Goal: Task Accomplishment & Management: Use online tool/utility

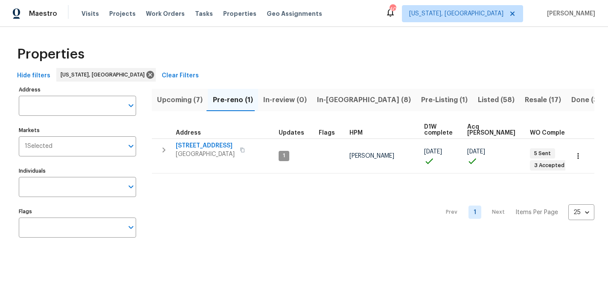
click at [188, 96] on span "Upcoming (7)" at bounding box center [180, 100] width 46 height 12
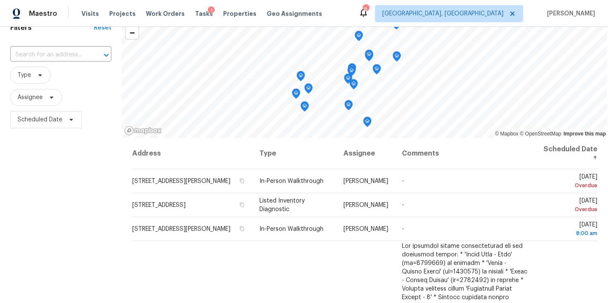
scroll to position [2, 0]
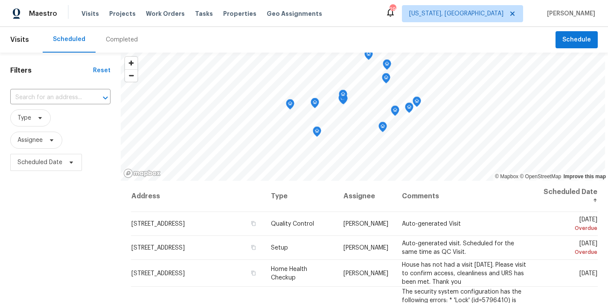
scroll to position [430, 0]
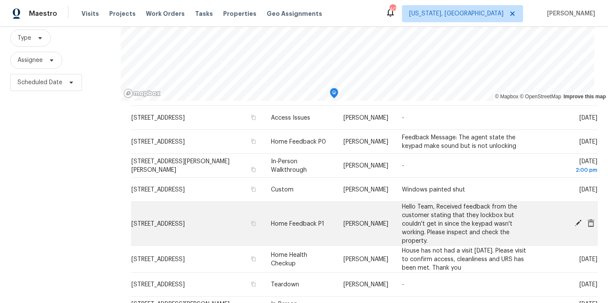
scroll to position [126, 0]
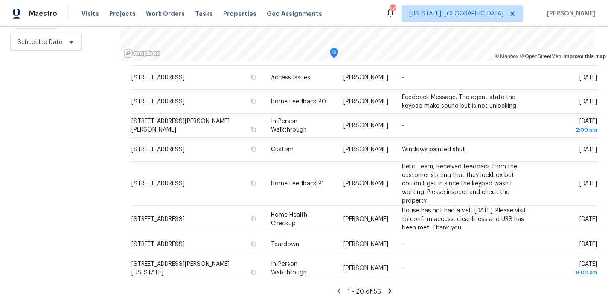
click at [87, 196] on div "Filters Reset ​ Type Assignee Scheduled Date" at bounding box center [60, 118] width 121 height 370
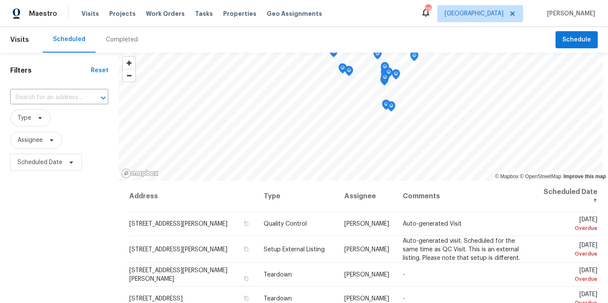
click at [364, 14] on div "Maestro Visits Projects Work Orders Tasks Properties Geo Assignments 28 Raleigh…" at bounding box center [304, 13] width 608 height 27
click at [77, 217] on div "Filters Reset ​ Type Assignee Scheduled Date" at bounding box center [59, 237] width 119 height 370
click at [44, 240] on div "Filters Reset ​ Type Assignee Scheduled Date" at bounding box center [59, 237] width 119 height 370
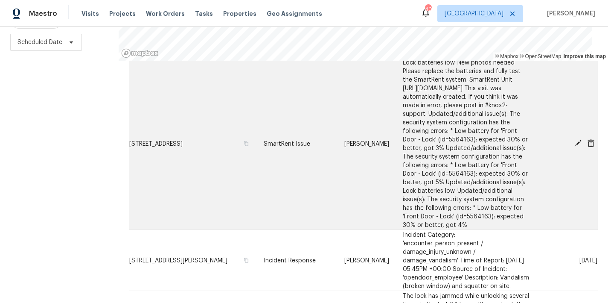
scroll to position [499, 0]
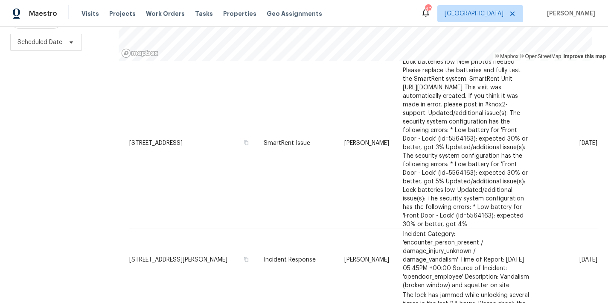
click at [358, 10] on div "Maestro Visits Projects Work Orders Tasks Properties Geo Assignments 40 Raleigh…" at bounding box center [304, 13] width 608 height 27
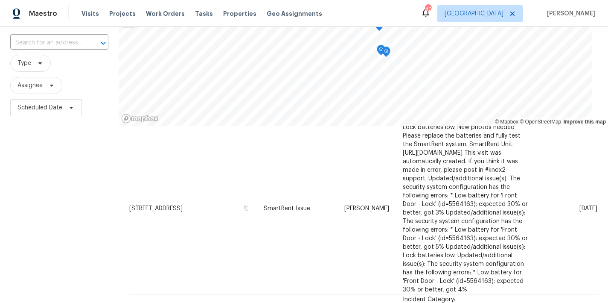
scroll to position [0, 0]
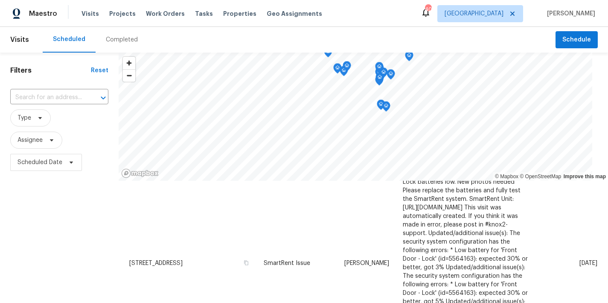
click at [86, 118] on span "Type" at bounding box center [59, 117] width 98 height 17
click at [70, 69] on h1 "Filters" at bounding box center [50, 70] width 81 height 9
click at [352, 21] on div "Maestro Visits Projects Work Orders Tasks Properties Geo Assignments 40 Raleigh…" at bounding box center [304, 13] width 608 height 27
click at [349, 36] on div "Scheduled Completed" at bounding box center [299, 40] width 513 height 26
click at [36, 273] on div "Filters Reset ​ Type Assignee Scheduled Date" at bounding box center [59, 237] width 119 height 370
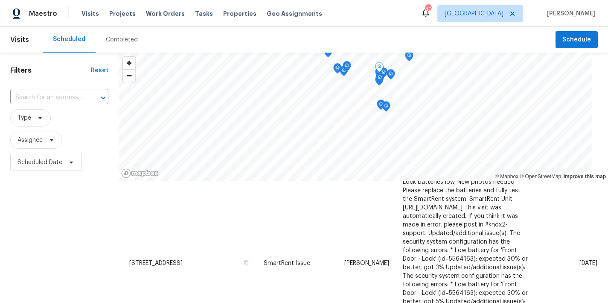
click at [84, 236] on div "Filters Reset ​ Type Assignee Scheduled Date" at bounding box center [59, 237] width 119 height 370
click at [41, 236] on div "Filters Reset ​ Type Assignee Scheduled Date" at bounding box center [59, 237] width 119 height 370
click at [84, 125] on span "Type" at bounding box center [59, 117] width 98 height 17
click at [66, 76] on div "Filters Reset ​ Type Assignee Scheduled Date" at bounding box center [59, 237] width 119 height 370
click at [296, 31] on div "Scheduled Completed" at bounding box center [299, 40] width 513 height 26
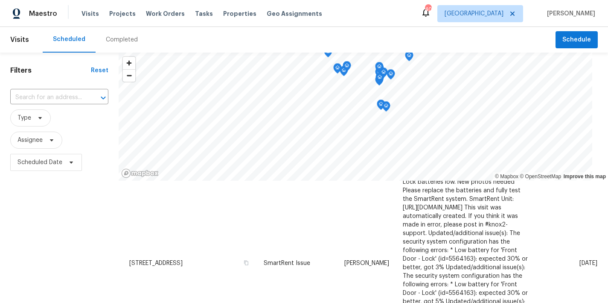
click at [341, 12] on div "Maestro Visits Projects Work Orders Tasks Properties Geo Assignments 40 Raleigh…" at bounding box center [304, 13] width 608 height 27
click at [349, 21] on div "Maestro Visits Projects Work Orders Tasks Properties Geo Assignments 40 Raleigh…" at bounding box center [304, 13] width 608 height 27
drag, startPoint x: 27, startPoint y: 240, endPoint x: 42, endPoint y: 172, distance: 69.1
click at [28, 239] on div "Filters Reset ​ Type Assignee Scheduled Date" at bounding box center [59, 237] width 119 height 370
click at [37, 162] on span "Scheduled Date" at bounding box center [39, 162] width 45 height 9
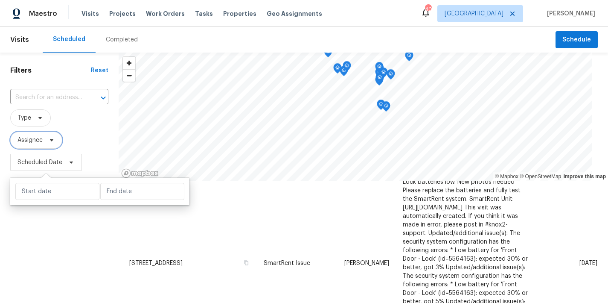
click at [43, 137] on span "Assignee" at bounding box center [29, 140] width 25 height 9
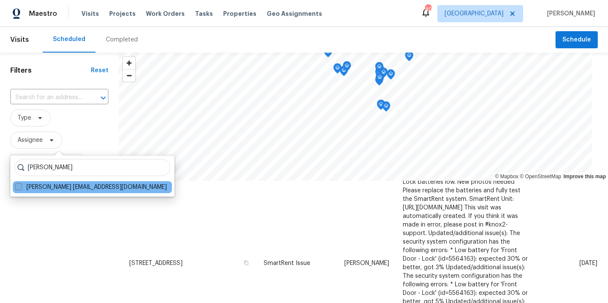
type input "wayne putnam"
click at [20, 188] on span at bounding box center [18, 186] width 7 height 7
click at [20, 188] on input "Wayne Putnam wputnam@opendoor.com" at bounding box center [18, 186] width 6 height 6
checkbox input "true"
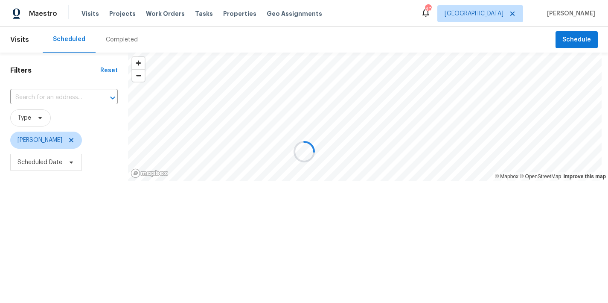
scroll to position [307, 0]
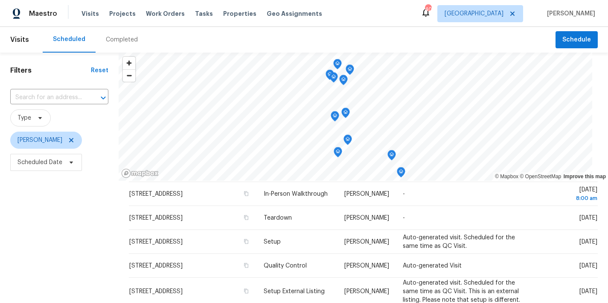
click at [43, 202] on div "Filters Reset ​ Type Wayne Putnam Scheduled Date" at bounding box center [59, 237] width 119 height 370
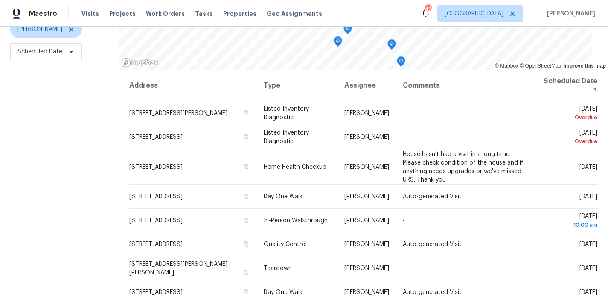
scroll to position [0, 0]
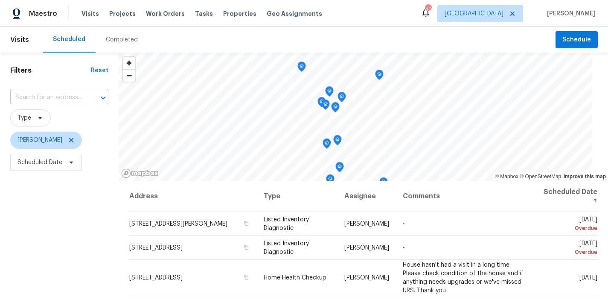
click at [46, 96] on input "text" at bounding box center [47, 97] width 74 height 13
click at [63, 271] on div "Filters Reset ​ Type Wayne Putnam Scheduled Date" at bounding box center [59, 237] width 119 height 370
click at [70, 136] on span "[PERSON_NAME]" at bounding box center [46, 139] width 72 height 17
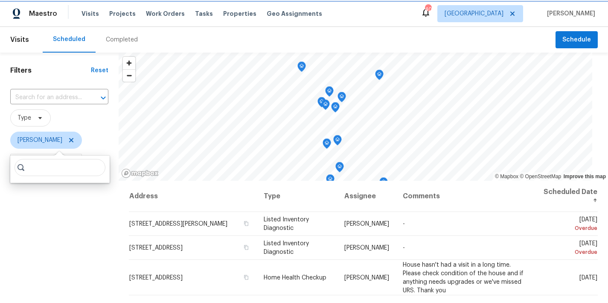
click at [69, 140] on icon at bounding box center [71, 140] width 4 height 4
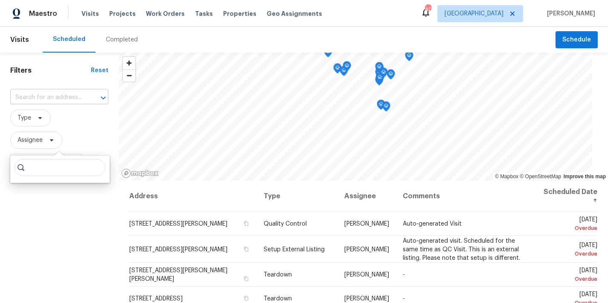
click at [37, 95] on input "text" at bounding box center [47, 97] width 74 height 13
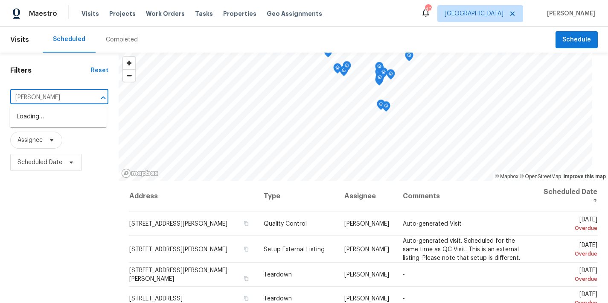
type input "archibald"
click at [25, 119] on li "4420 Archibald Way, Raleigh, NC 27616" at bounding box center [58, 121] width 97 height 23
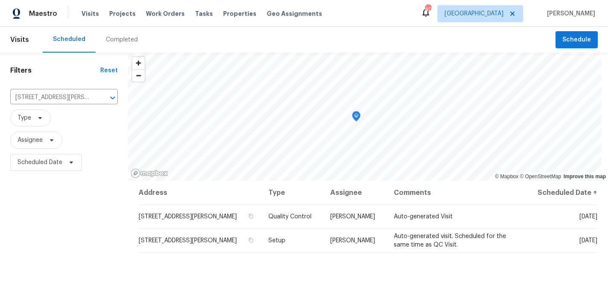
drag, startPoint x: 68, startPoint y: 196, endPoint x: 72, endPoint y: 131, distance: 65.4
click at [68, 196] on div "Filters Reset 4420 Archibald Way, Raleigh, NC 27616 ​ Type Assignee Scheduled D…" at bounding box center [64, 237] width 128 height 370
click at [102, 97] on icon "Clear" at bounding box center [101, 97] width 5 height 5
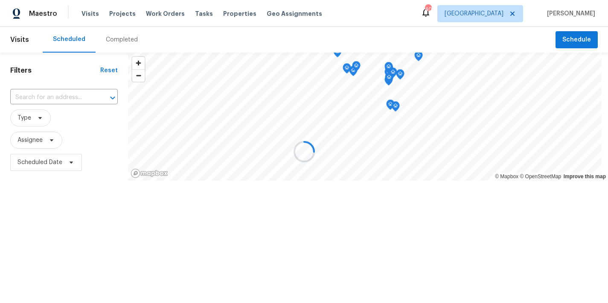
click at [210, 44] on div "Scheduled Completed" at bounding box center [299, 40] width 513 height 26
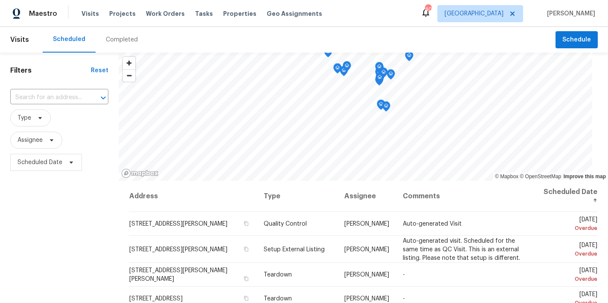
click at [72, 239] on div "Filters Reset ​ Type Assignee Scheduled Date" at bounding box center [59, 237] width 119 height 370
click at [48, 97] on input "text" at bounding box center [47, 97] width 74 height 13
type input "madeline"
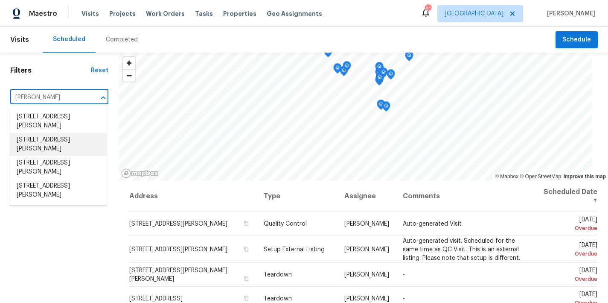
click at [42, 146] on li "101 Madeline Ct, Youngsville, NC 27596" at bounding box center [58, 144] width 97 height 23
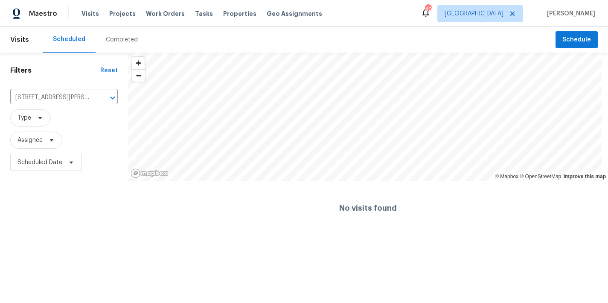
click at [95, 192] on div "Filters Reset 101 Madeline Ct, Youngsville, NC 27596 ​ Type Assignee Scheduled …" at bounding box center [64, 143] width 128 height 183
click at [424, 43] on div "Visits Scheduled Completed Schedule Filters Reset 101 Madeline Ct, Youngsville,…" at bounding box center [304, 131] width 608 height 208
click at [390, 214] on div "© Mapbox © OpenStreetMap Improve this map No visits found" at bounding box center [368, 143] width 480 height 183
click at [408, 190] on div "© Mapbox © OpenStreetMap Improve this map No visits found" at bounding box center [368, 143] width 480 height 183
click at [27, 214] on div "Filters Reset 101 Madeline Ct, Youngsville, NC 27596 ​ Type Assignee Scheduled …" at bounding box center [64, 143] width 128 height 183
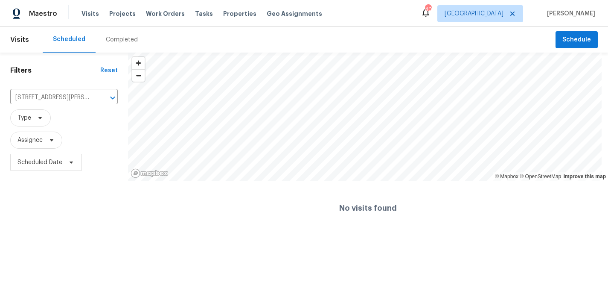
click at [355, 18] on div "Maestro Visits Projects Work Orders Tasks Properties Geo Assignments 40 Raleigh…" at bounding box center [304, 13] width 608 height 27
click at [368, 17] on div "Maestro Visits Projects Work Orders Tasks Properties Geo Assignments 40 Raleigh…" at bounding box center [304, 13] width 608 height 27
click at [69, 193] on div "Filters Reset 101 Madeline Ct, Youngsville, NC 27596 ​ Type Assignee Scheduled …" at bounding box center [64, 143] width 128 height 183
click at [101, 96] on icon "Clear" at bounding box center [101, 97] width 9 height 9
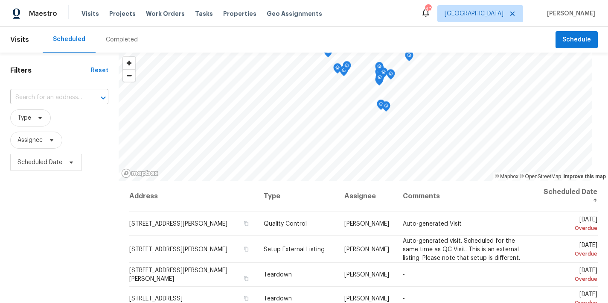
click at [32, 101] on input "text" at bounding box center [47, 97] width 74 height 13
type input "madeline"
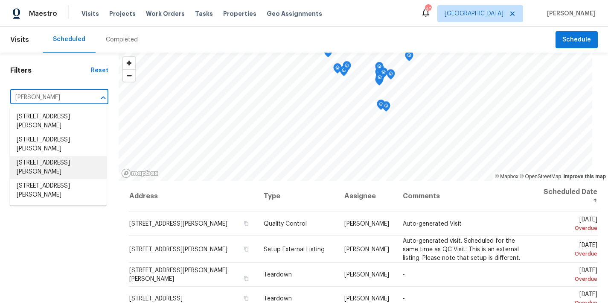
click at [64, 165] on li "128 Madeline Ct, Youngsville, NC 27596" at bounding box center [58, 167] width 97 height 23
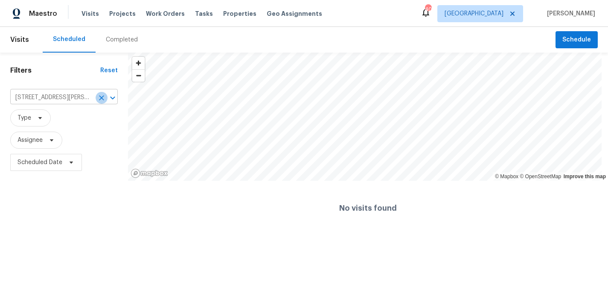
click at [101, 93] on icon "Clear" at bounding box center [101, 97] width 9 height 9
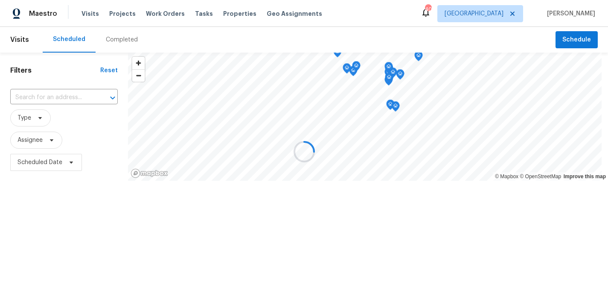
click at [60, 97] on div at bounding box center [304, 151] width 608 height 303
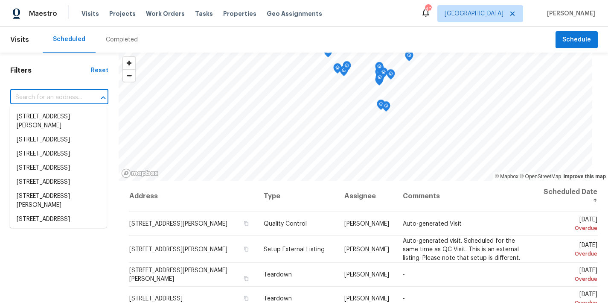
click at [36, 96] on input "text" at bounding box center [47, 97] width 74 height 13
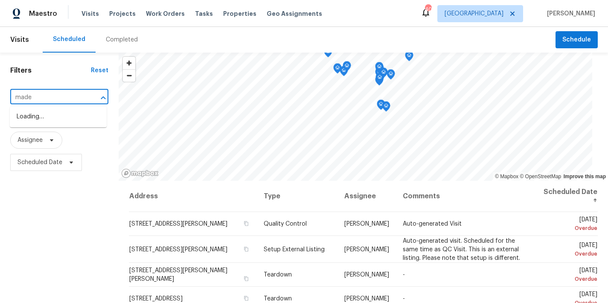
type input "madel"
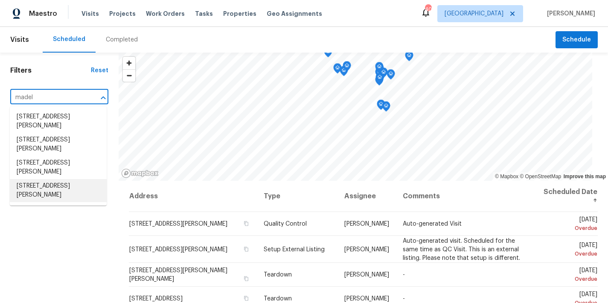
click at [48, 185] on li "108 Madeline Ct, Youngsville, NC 27596" at bounding box center [58, 190] width 97 height 23
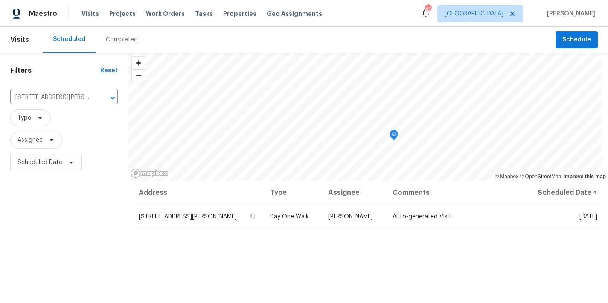
click at [365, 22] on div "Maestro Visits Projects Work Orders Tasks Properties Geo Assignments 40 Raleigh…" at bounding box center [304, 13] width 608 height 27
click at [101, 97] on icon "Clear" at bounding box center [101, 97] width 5 height 5
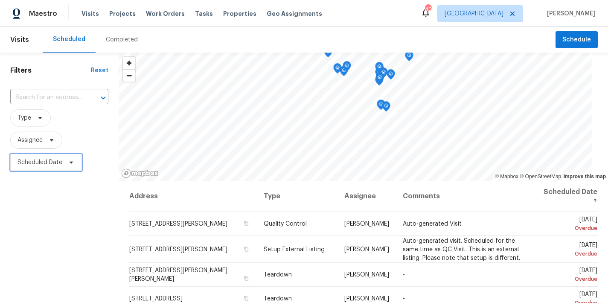
click at [34, 161] on span "Scheduled Date" at bounding box center [39, 162] width 45 height 9
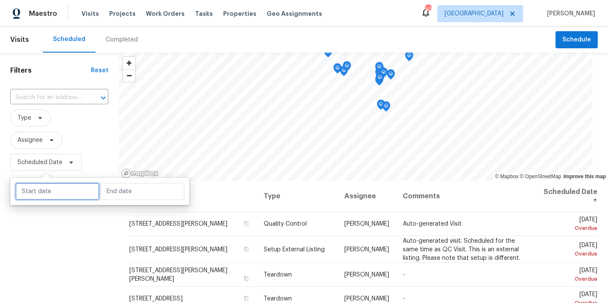
click at [47, 191] on input "text" at bounding box center [57, 191] width 84 height 17
select select "7"
select select "2025"
select select "8"
select select "2025"
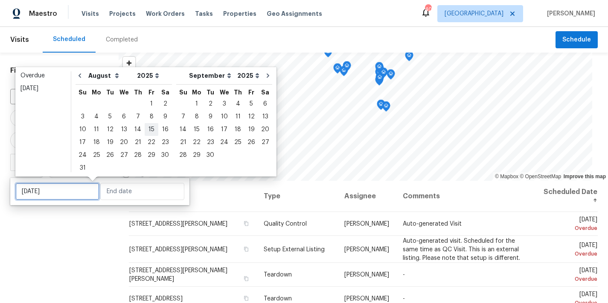
type input "Wed, Aug 06"
click at [148, 132] on div "15" at bounding box center [152, 129] width 14 height 12
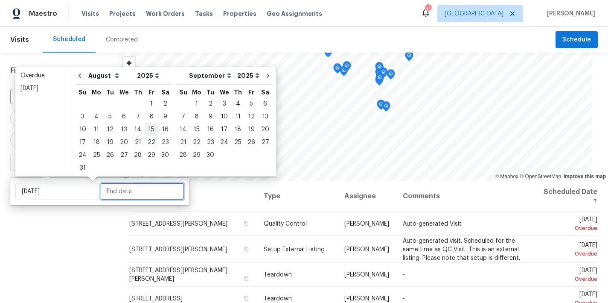
type input "Fri, Aug 15"
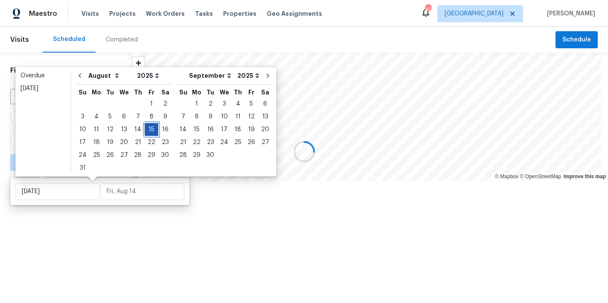
click at [148, 130] on div "15" at bounding box center [152, 129] width 14 height 12
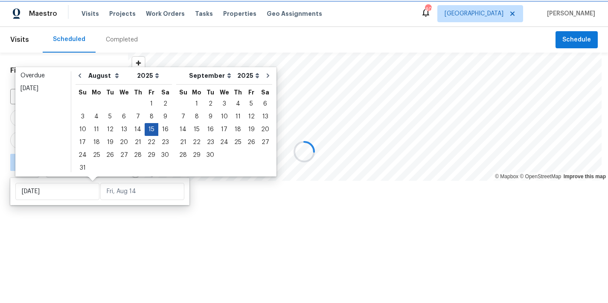
type input "Fri, Aug 15"
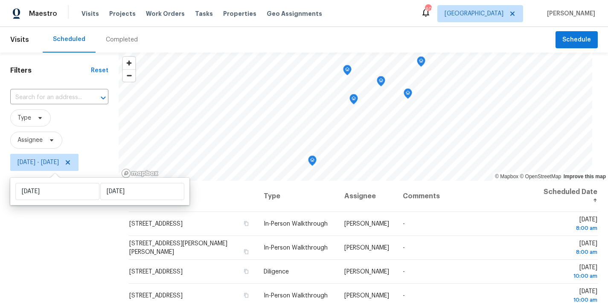
click at [65, 252] on div "Filters Reset ​ Type Assignee Fri, Aug 15 - Fri, Aug 15" at bounding box center [59, 237] width 119 height 370
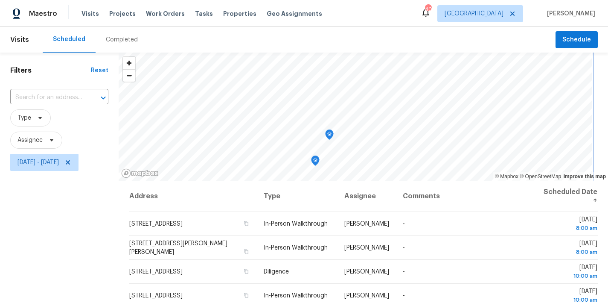
click at [312, 161] on icon "Map marker" at bounding box center [316, 161] width 8 height 10
click at [329, 136] on icon "Map marker" at bounding box center [330, 135] width 8 height 10
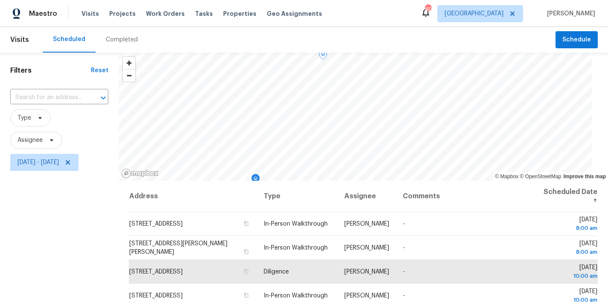
click at [375, 44] on div "Scheduled Completed" at bounding box center [299, 40] width 513 height 26
click at [376, 15] on div "Maestro Visits Projects Work Orders Tasks Properties Geo Assignments 40 Raleigh…" at bounding box center [304, 13] width 608 height 27
click at [45, 263] on div "Filters Reset ​ Type Assignee Fri, Aug 15 - Fri, Aug 15" at bounding box center [59, 237] width 119 height 370
click at [24, 267] on div "Filters Reset ​ Type Assignee Fri, Aug 15 - Fri, Aug 15" at bounding box center [59, 237] width 119 height 370
click at [111, 233] on div "Filters Reset ​ Type Assignee Fri, Aug 15 - Fri, Aug 15" at bounding box center [59, 237] width 119 height 370
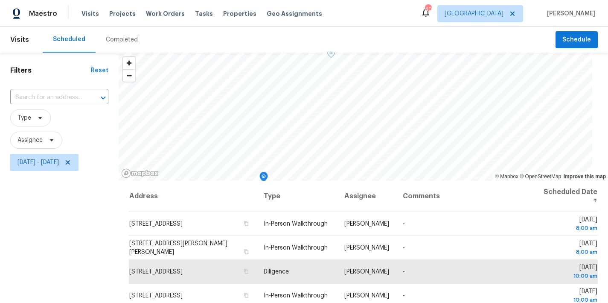
click at [361, 34] on div "Scheduled Completed" at bounding box center [299, 40] width 513 height 26
click at [380, 17] on div "Maestro Visits Projects Work Orders Tasks Properties Geo Assignments 40 Raleigh…" at bounding box center [304, 13] width 608 height 27
click at [52, 238] on div "Filters Reset ​ Type Assignee Fri, Aug 15 - Fri, Aug 15" at bounding box center [59, 237] width 119 height 370
click at [398, 44] on div "Scheduled Completed" at bounding box center [299, 40] width 513 height 26
click at [55, 234] on div "Filters Reset ​ Type Assignee Fri, Aug 15 - Fri, Aug 15" at bounding box center [59, 237] width 119 height 370
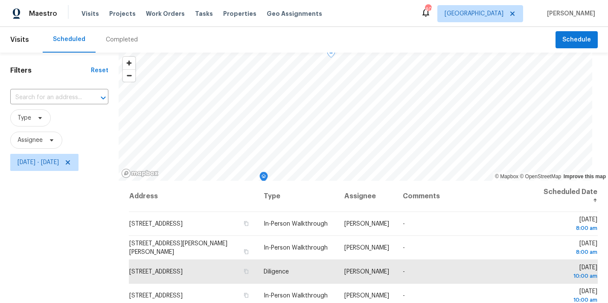
click at [98, 240] on div "Filters Reset ​ Type Assignee Fri, Aug 15 - Fri, Aug 15" at bounding box center [59, 237] width 119 height 370
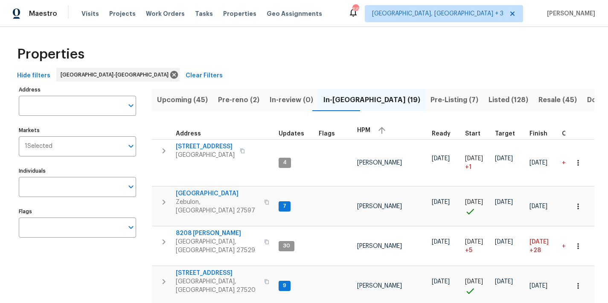
drag, startPoint x: 0, startPoint y: 0, endPoint x: 125, endPoint y: 179, distance: 218.8
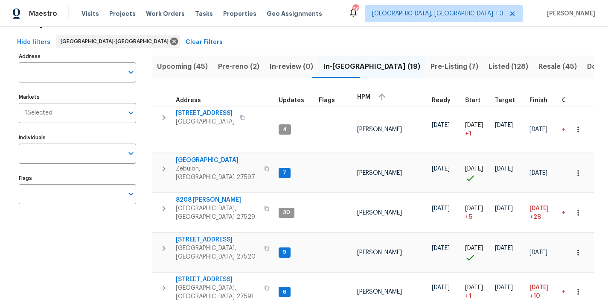
scroll to position [16, 0]
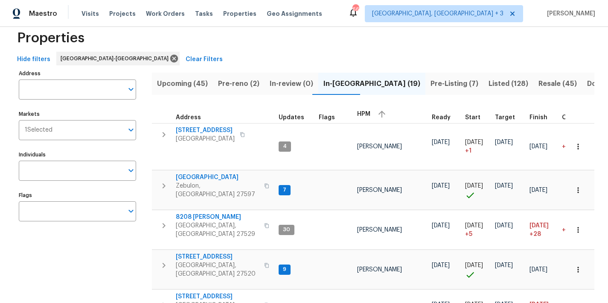
click at [337, 34] on div "Properties" at bounding box center [304, 37] width 581 height 27
click at [362, 15] on div "Maestro Visits Projects Work Orders Tasks Properties Geo Assignments 66 Greenvi…" at bounding box center [304, 13] width 608 height 27
click at [358, 14] on div "Maestro Visits Projects Work Orders Tasks Properties Geo Assignments 66 Greenvi…" at bounding box center [304, 13] width 608 height 27
click at [352, 51] on div "Properties" at bounding box center [304, 37] width 581 height 27
click at [232, 84] on span "Pre-reno (2)" at bounding box center [238, 84] width 41 height 12
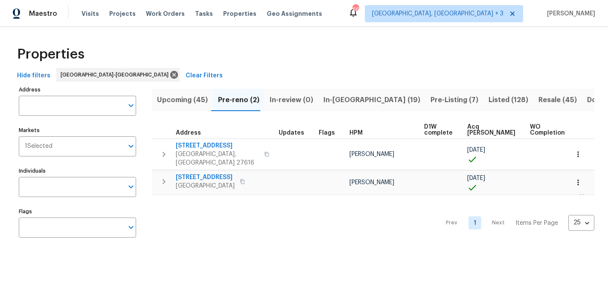
click at [166, 97] on span "Upcoming (45)" at bounding box center [182, 100] width 51 height 12
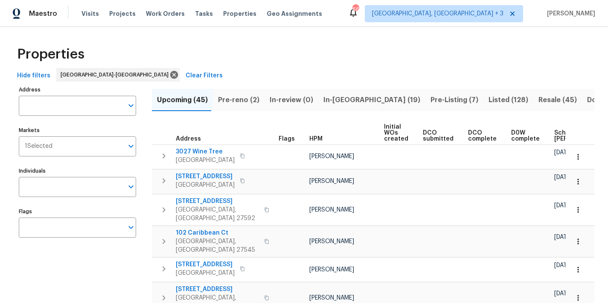
scroll to position [0, 107]
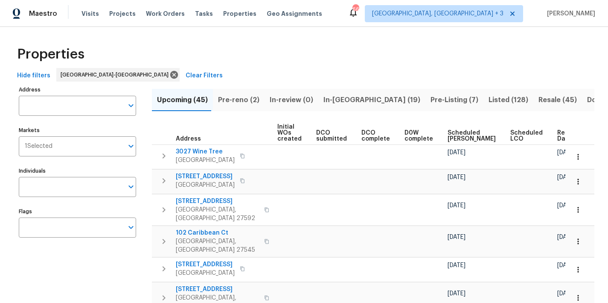
click at [557, 132] on span "Ready Date" at bounding box center [566, 136] width 19 height 12
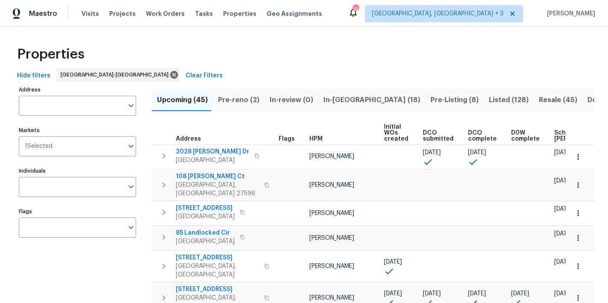
click at [234, 99] on span "Pre-reno (2)" at bounding box center [238, 100] width 41 height 12
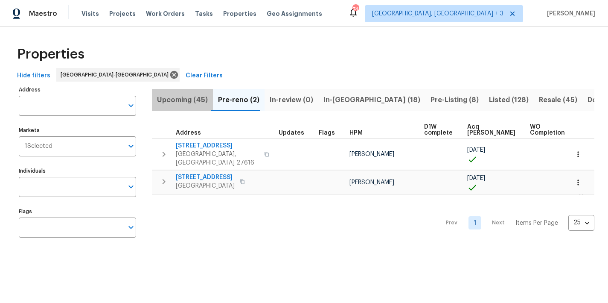
click at [198, 97] on span "Upcoming (45)" at bounding box center [182, 100] width 51 height 12
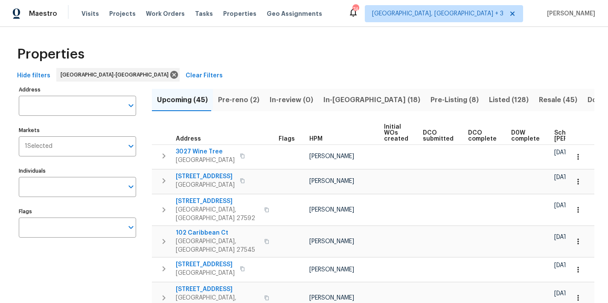
scroll to position [0, 107]
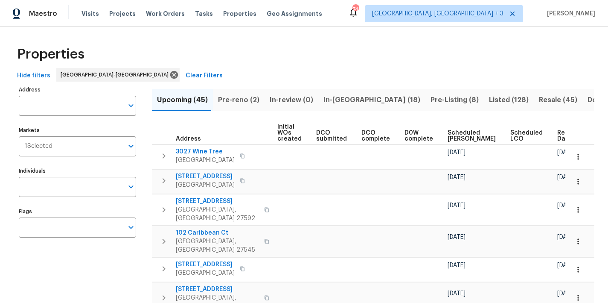
click at [557, 133] on span "Ready Date" at bounding box center [566, 136] width 19 height 12
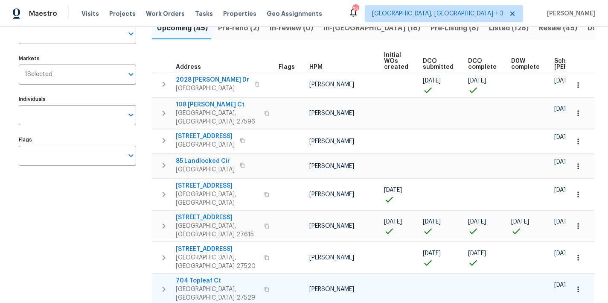
scroll to position [71, 0]
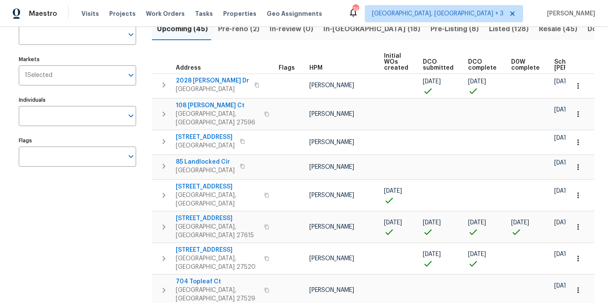
click at [341, 1] on div "Maestro Visits Projects Work Orders Tasks Properties Geo Assignments 74 Greenvi…" at bounding box center [304, 13] width 608 height 27
click at [49, 95] on div "Individuals Individuals" at bounding box center [77, 110] width 117 height 32
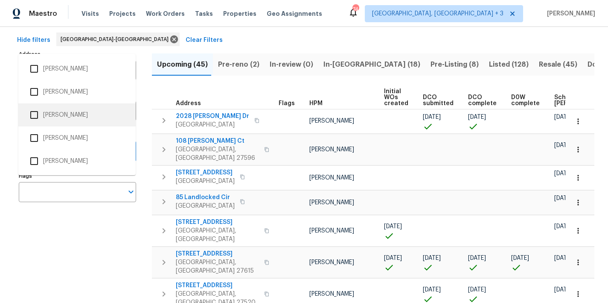
scroll to position [0, 0]
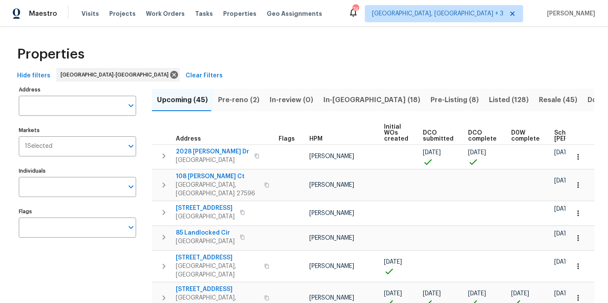
click at [239, 54] on div "Properties" at bounding box center [304, 54] width 581 height 27
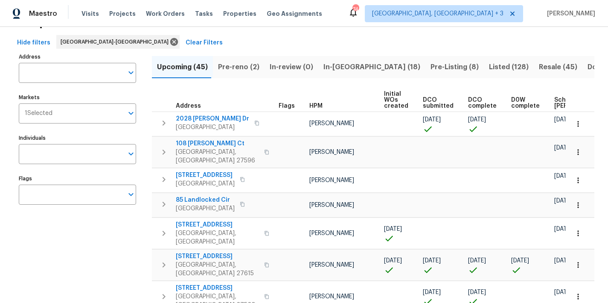
scroll to position [23, 0]
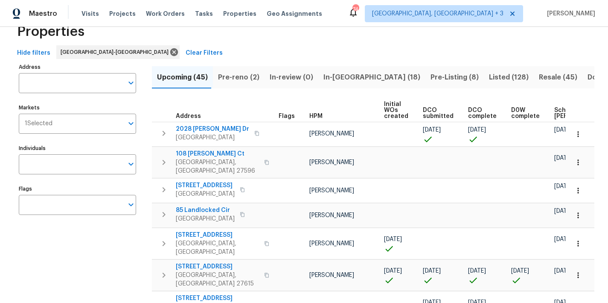
click at [367, 41] on div "Properties" at bounding box center [304, 31] width 581 height 27
click at [376, 12] on div "Maestro Visits Projects Work Orders Tasks Properties Geo Assignments 74 Greenvi…" at bounding box center [304, 13] width 608 height 27
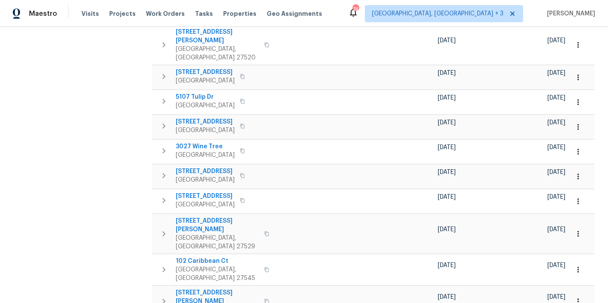
scroll to position [0, 0]
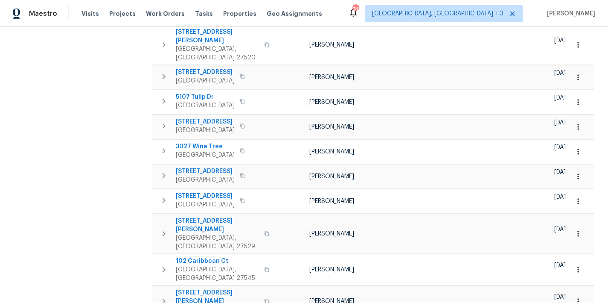
click at [53, 168] on div "Address Address Markets 1 Selected Markets Individuals Individuals Flags Flags" at bounding box center [83, 139] width 128 height 815
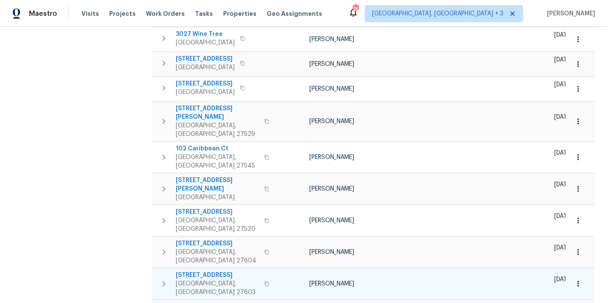
scroll to position [468, 0]
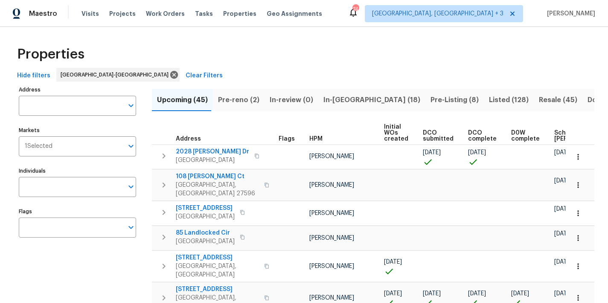
click at [360, 16] on div "Maestro Visits Projects Work Orders Tasks Properties Geo Assignments 74 Greenvi…" at bounding box center [304, 13] width 608 height 27
click at [234, 103] on span "Pre-reno (2)" at bounding box center [238, 100] width 41 height 12
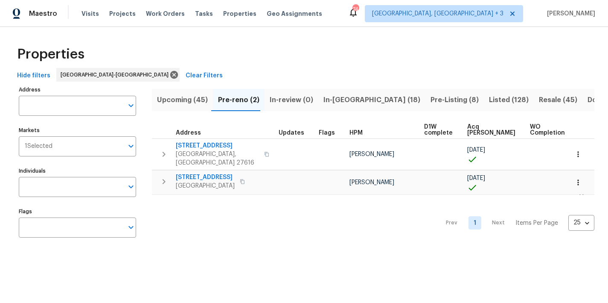
click at [181, 102] on span "Upcoming (45)" at bounding box center [182, 100] width 51 height 12
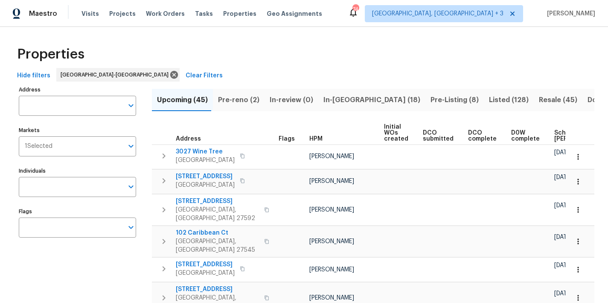
scroll to position [0, 107]
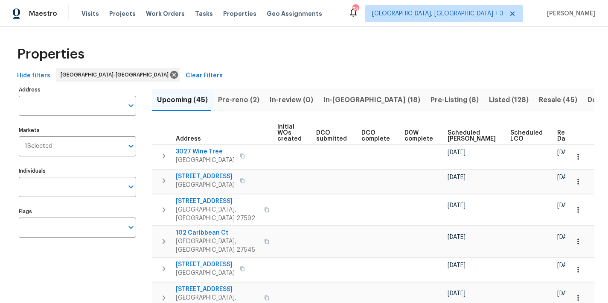
click at [557, 135] on span "Ready Date" at bounding box center [566, 136] width 19 height 12
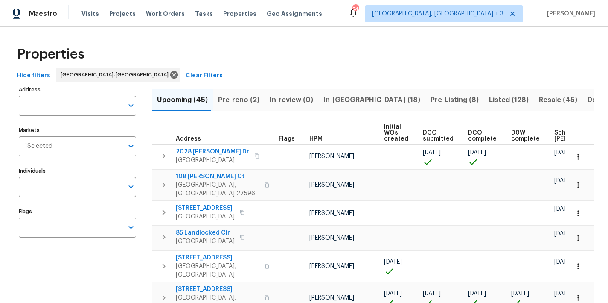
click at [365, 50] on div "Properties" at bounding box center [304, 54] width 581 height 27
click at [349, 55] on div "Properties" at bounding box center [304, 54] width 581 height 27
click at [390, 9] on div "Maestro Visits Projects Work Orders Tasks Properties Geo Assignments 74 Greenvi…" at bounding box center [304, 13] width 608 height 27
click at [165, 184] on icon "button" at bounding box center [164, 185] width 10 height 10
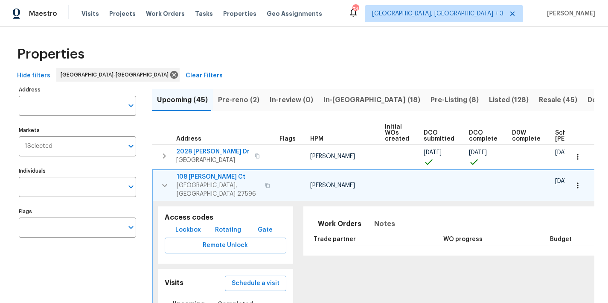
scroll to position [76, 0]
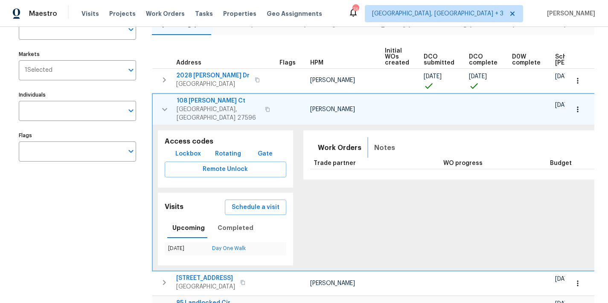
click at [376, 142] on span "Notes" at bounding box center [384, 148] width 21 height 12
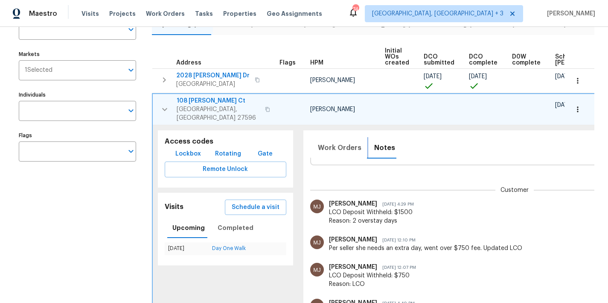
scroll to position [0, 118]
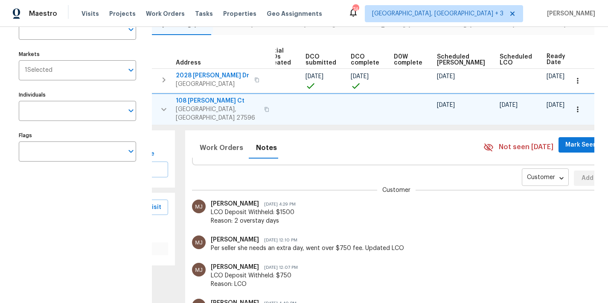
click at [501, 166] on body "Maestro Visits Projects Work Orders Tasks Properties Geo Assignments 74 Greenvi…" at bounding box center [304, 151] width 608 height 303
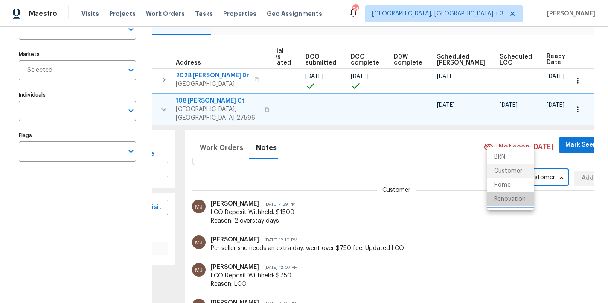
click at [507, 200] on li "Renovation" at bounding box center [510, 199] width 47 height 14
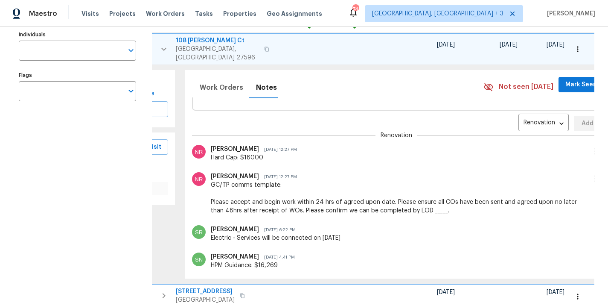
scroll to position [0, 0]
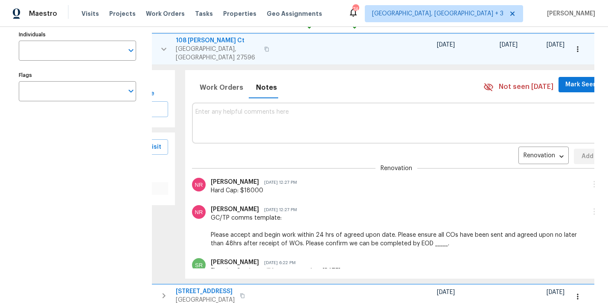
click at [225, 120] on textarea at bounding box center [396, 122] width 403 height 29
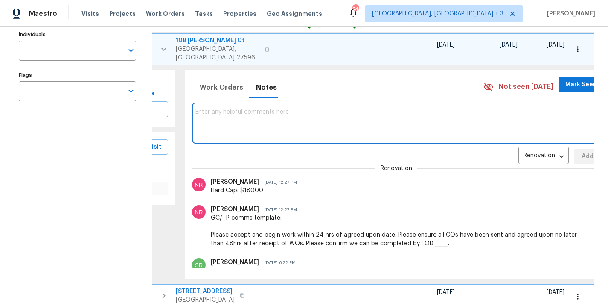
click at [213, 115] on textarea at bounding box center [396, 122] width 403 height 29
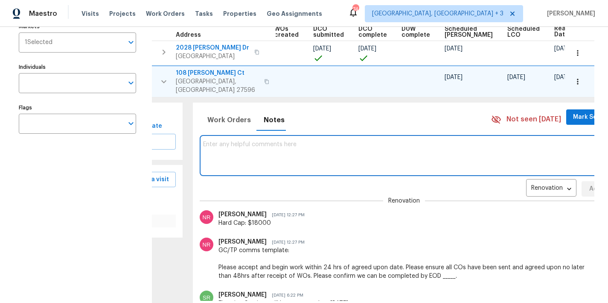
scroll to position [0, 118]
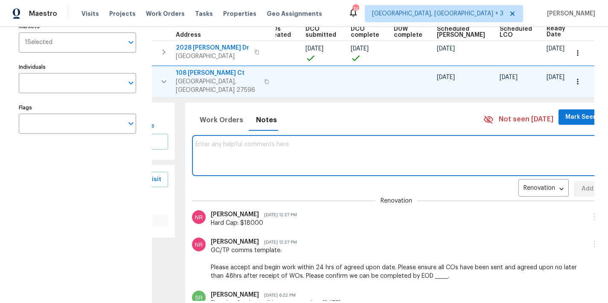
click at [216, 141] on textarea at bounding box center [396, 155] width 403 height 29
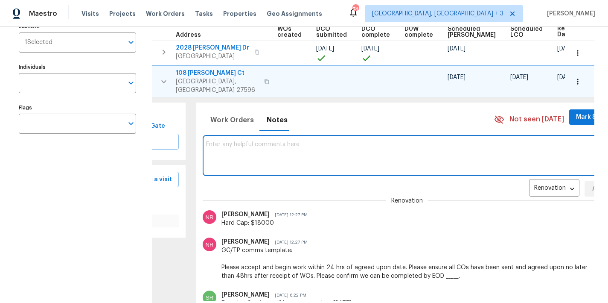
scroll to position [0, 107]
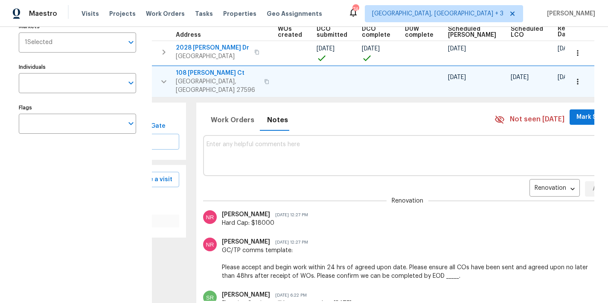
click at [166, 79] on icon "button" at bounding box center [164, 81] width 10 height 10
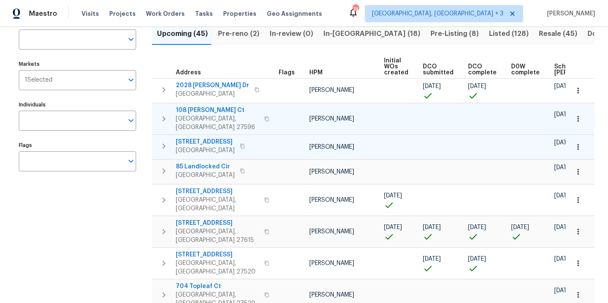
scroll to position [72, 0]
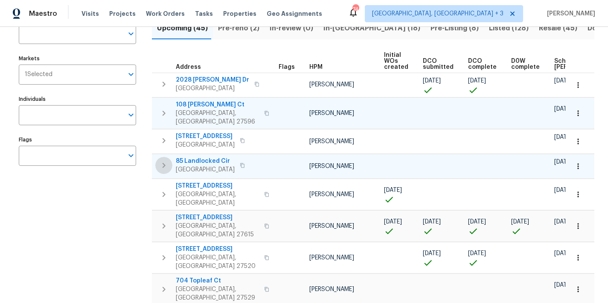
click at [159, 160] on icon "button" at bounding box center [164, 165] width 10 height 10
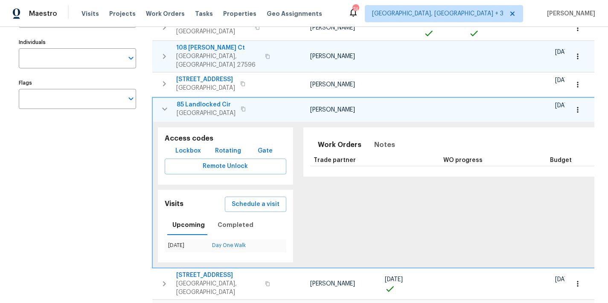
scroll to position [129, 0]
click at [379, 138] on span "Notes" at bounding box center [384, 144] width 21 height 12
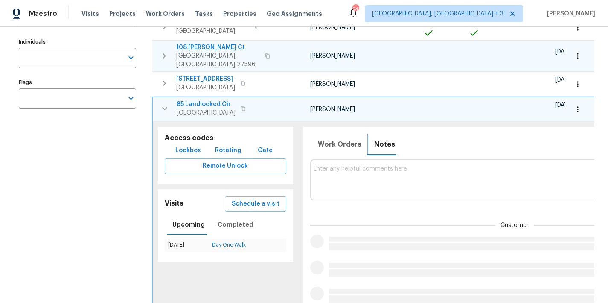
scroll to position [0, 100]
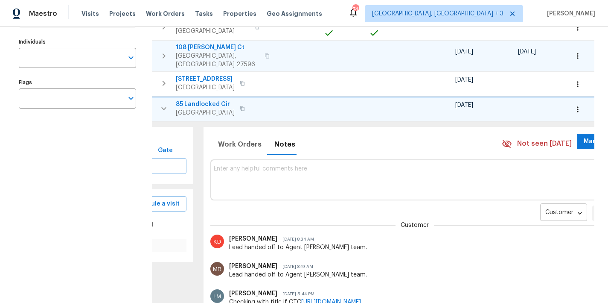
click at [530, 208] on body "Maestro Visits Projects Work Orders Tasks Properties Geo Assignments 74 Greenvi…" at bounding box center [304, 151] width 608 height 303
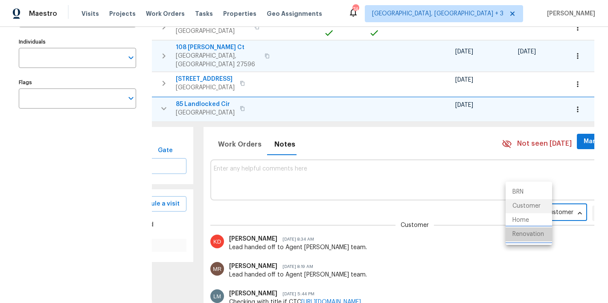
click at [522, 238] on li "Renovation" at bounding box center [529, 234] width 47 height 14
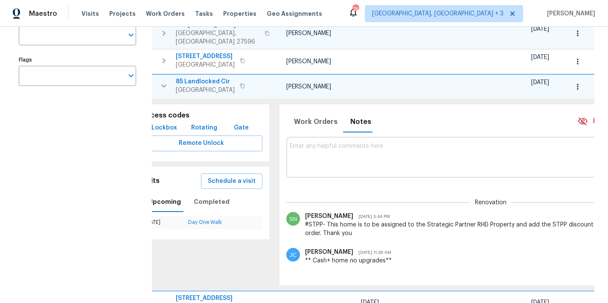
scroll to position [0, 0]
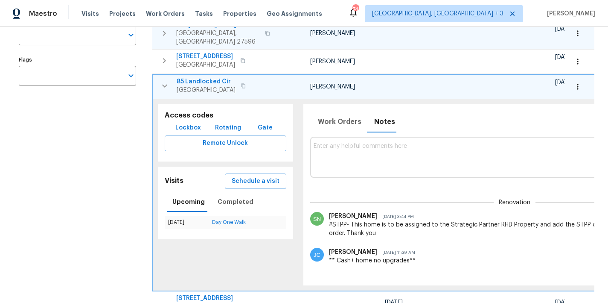
click at [329, 148] on textarea at bounding box center [515, 157] width 403 height 29
click at [160, 81] on icon "button" at bounding box center [165, 86] width 10 height 10
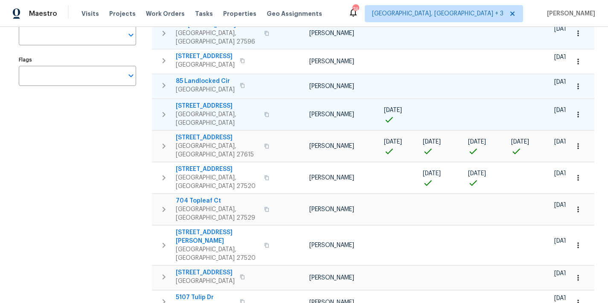
click at [163, 109] on icon "button" at bounding box center [164, 114] width 10 height 10
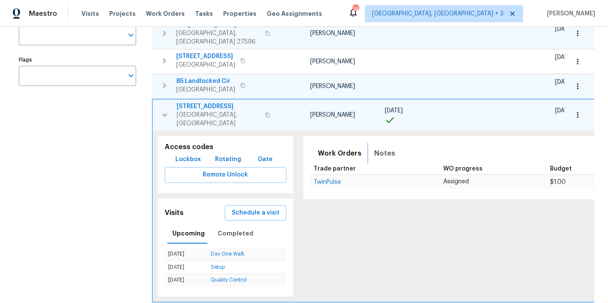
click at [378, 147] on span "Notes" at bounding box center [384, 153] width 21 height 12
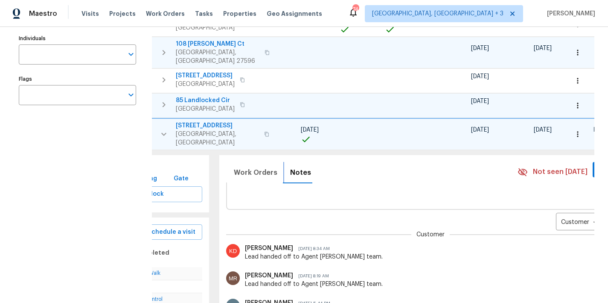
scroll to position [0, 118]
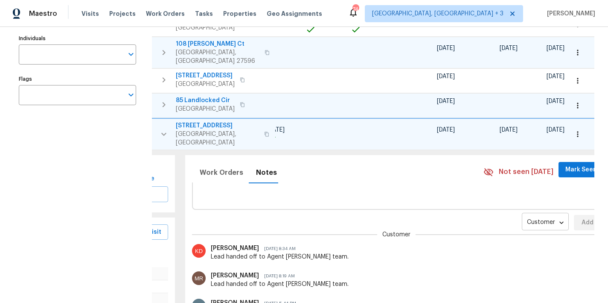
click at [503, 208] on body "Maestro Visits Projects Work Orders Tasks Properties Geo Assignments 74 Greenvi…" at bounding box center [304, 151] width 608 height 303
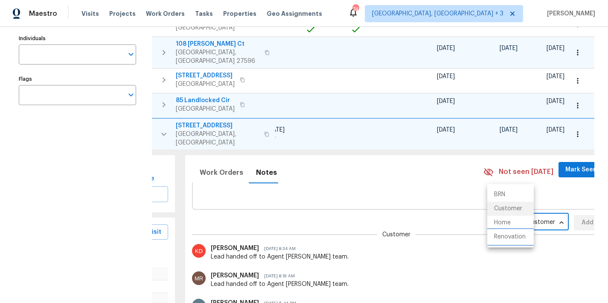
click at [504, 238] on li "Renovation" at bounding box center [510, 237] width 47 height 14
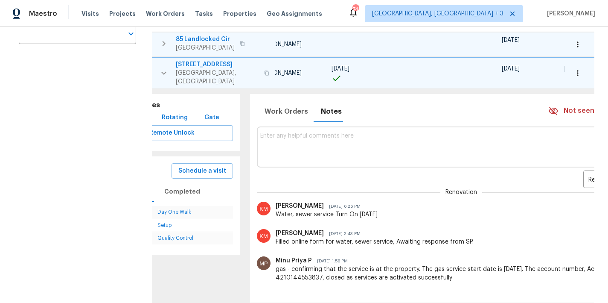
scroll to position [0, 0]
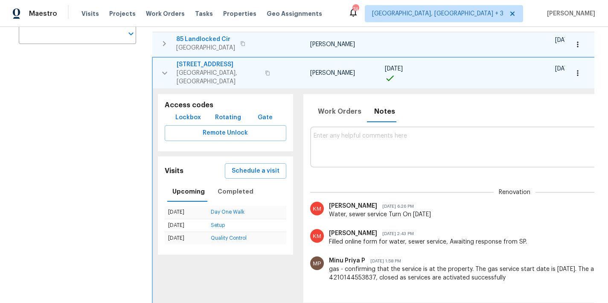
click at [164, 68] on icon "button" at bounding box center [165, 73] width 10 height 10
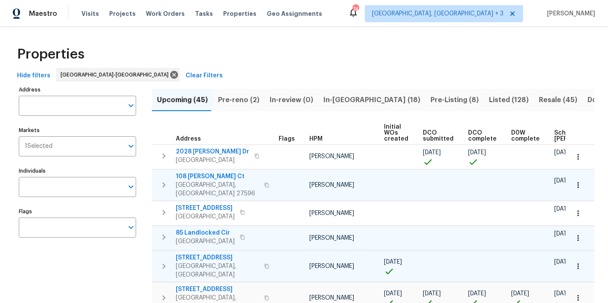
scroll to position [50, 0]
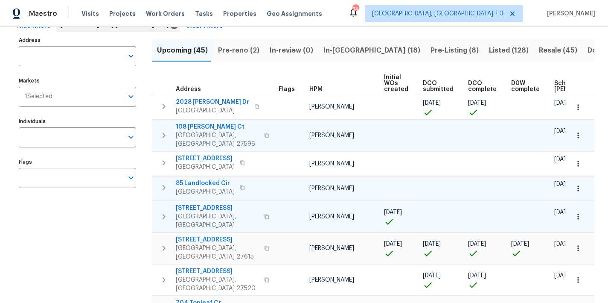
click at [337, 15] on div "Maestro Visits Projects Work Orders Tasks Properties Geo Assignments 74 Greenvi…" at bounding box center [304, 13] width 608 height 27
click at [357, 20] on div "Maestro Visits Projects Work Orders Tasks Properties Geo Assignments 74 Greenvi…" at bounding box center [304, 13] width 608 height 27
click at [400, 22] on div "Maestro Visits Projects Work Orders Tasks Properties Geo Assignments 74 Greenvi…" at bounding box center [304, 13] width 608 height 27
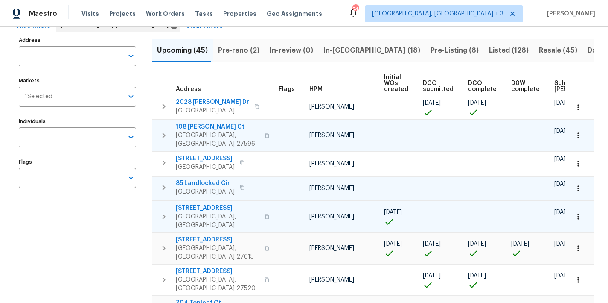
click at [353, 5] on div "Maestro Visits Projects Work Orders Tasks Properties Geo Assignments 74 Greenvi…" at bounding box center [304, 13] width 608 height 27
click at [311, 48] on button "In-review (0)" at bounding box center [292, 50] width 54 height 22
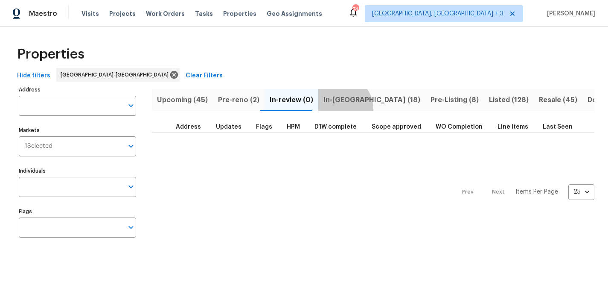
click at [332, 108] on button "In-reno (18)" at bounding box center [371, 100] width 107 height 22
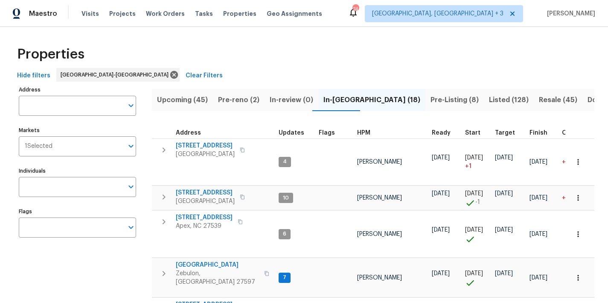
click at [312, 67] on div "Properties" at bounding box center [304, 54] width 581 height 27
click at [362, 134] on span "HPM" at bounding box center [363, 133] width 13 height 6
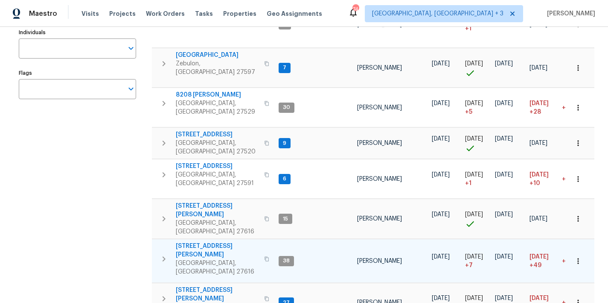
scroll to position [147, 0]
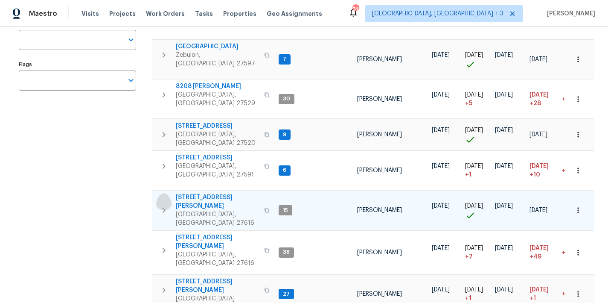
click at [161, 205] on icon "button" at bounding box center [164, 210] width 10 height 10
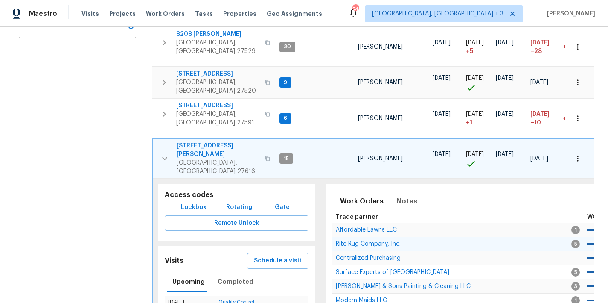
scroll to position [198, 0]
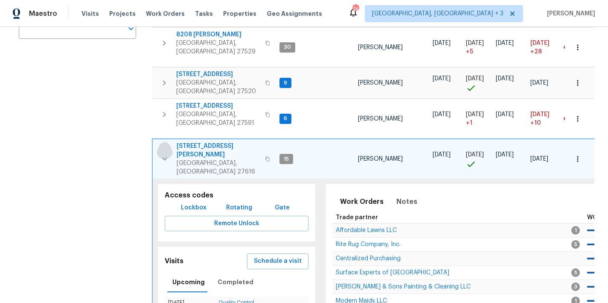
click at [162, 154] on icon "button" at bounding box center [165, 159] width 10 height 10
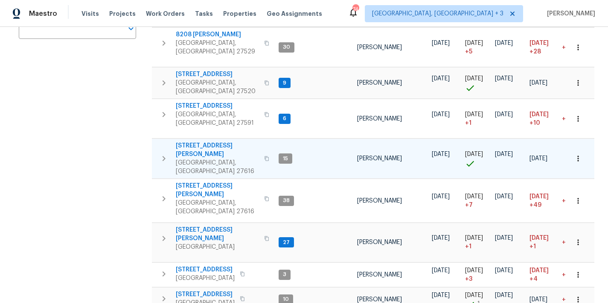
click at [85, 121] on div "Address Address Markets 1 Selected Markets Individuals Individuals Flags Flags" at bounding box center [83, 269] width 128 height 769
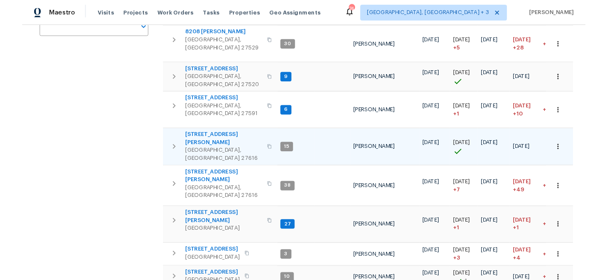
scroll to position [0, 0]
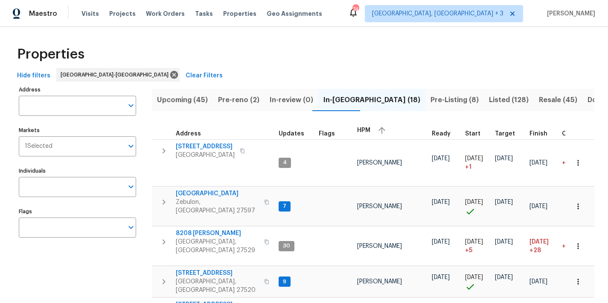
click at [339, 20] on div "Maestro Visits Projects Work Orders Tasks Properties Geo Assignments 74 Greenvi…" at bounding box center [304, 13] width 608 height 27
click at [48, 57] on span "Properties" at bounding box center [50, 54] width 67 height 9
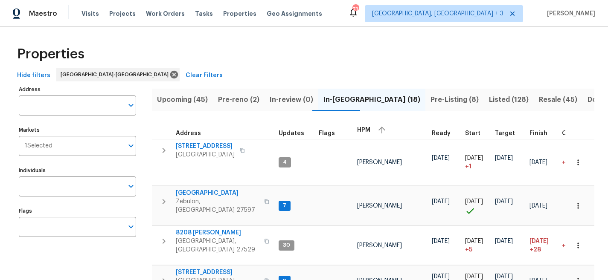
click at [236, 57] on div "Properties" at bounding box center [304, 54] width 581 height 27
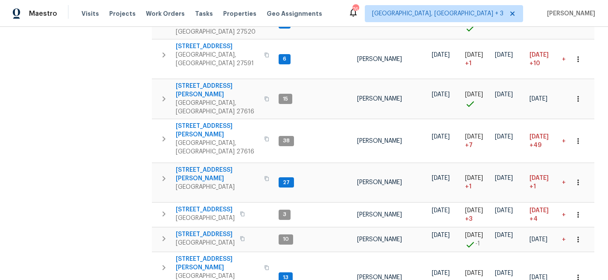
scroll to position [241, 0]
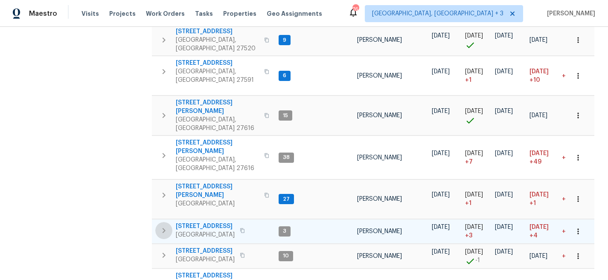
click at [163, 226] on icon "button" at bounding box center [164, 231] width 10 height 10
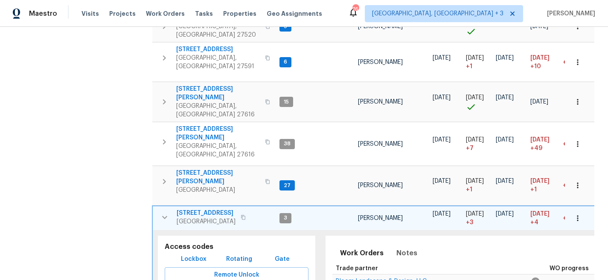
scroll to position [255, 0]
click at [575, 214] on icon "button" at bounding box center [578, 218] width 9 height 9
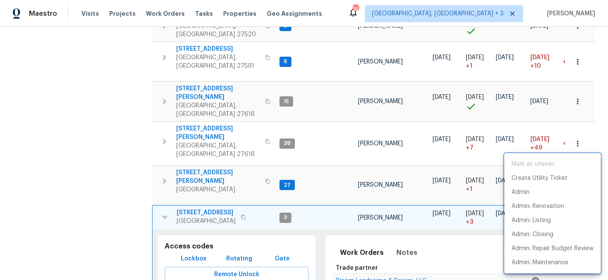
click at [210, 166] on div at bounding box center [304, 140] width 608 height 280
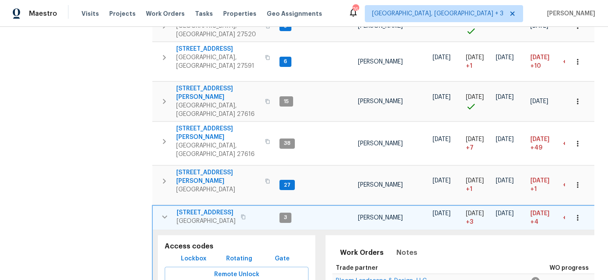
click at [200, 209] on span "[STREET_ADDRESS]" at bounding box center [206, 213] width 59 height 9
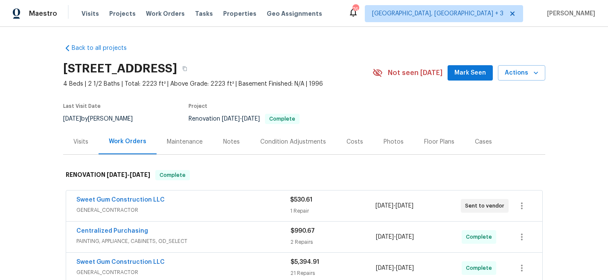
click at [351, 94] on section "[STREET_ADDRESS] 4 Beds | 2 1/2 Baths | Total: 2223 ft² | Above Grade: 2223 ft²…" at bounding box center [304, 94] width 482 height 72
click at [507, 72] on span "Actions" at bounding box center [522, 73] width 34 height 11
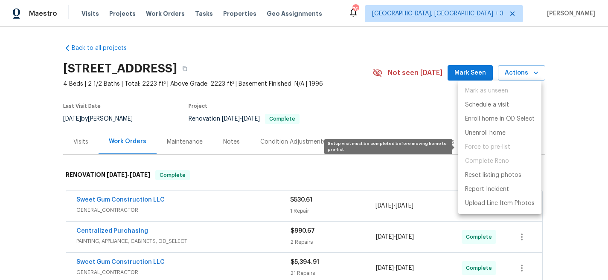
click at [490, 148] on span "Force to pre-list" at bounding box center [499, 147] width 83 height 14
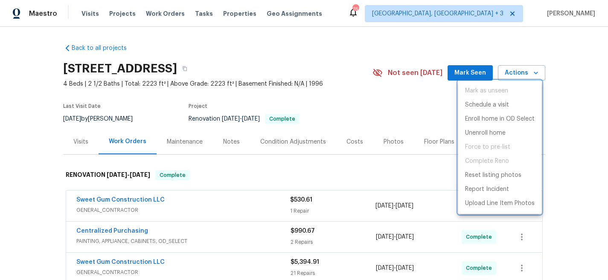
click at [564, 133] on div at bounding box center [304, 140] width 608 height 280
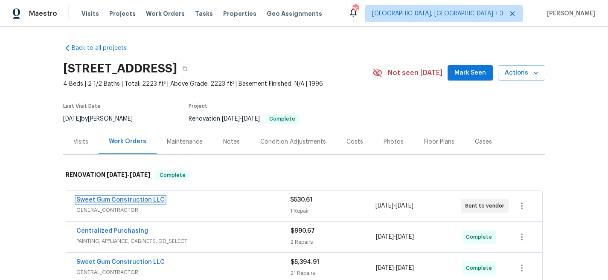
click at [76, 203] on link "Sweet Gum Construction LLC" at bounding box center [120, 200] width 88 height 6
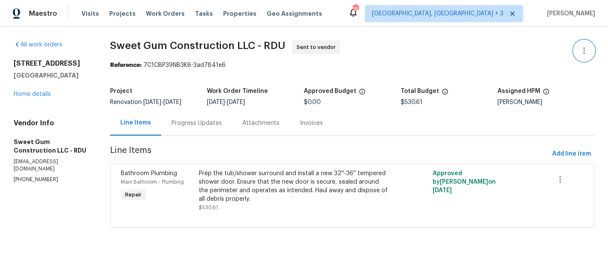
click at [579, 53] on icon "button" at bounding box center [584, 51] width 10 height 10
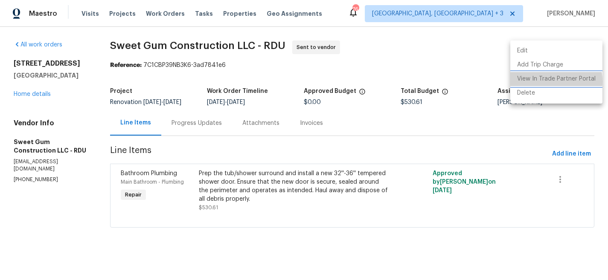
click at [539, 82] on li "View In Trade Partner Portal" at bounding box center [556, 79] width 92 height 14
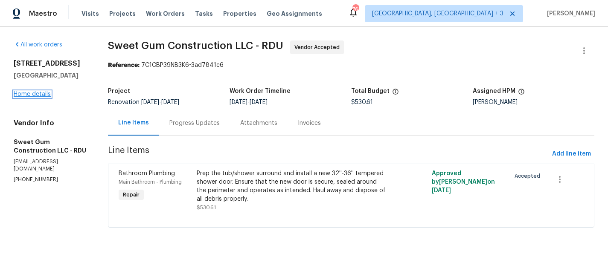
click at [48, 93] on link "Home details" at bounding box center [32, 94] width 37 height 6
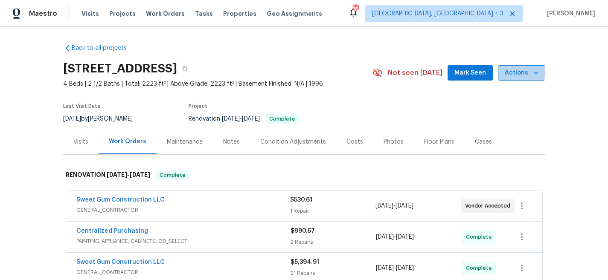
click at [518, 72] on span "Actions" at bounding box center [522, 73] width 34 height 11
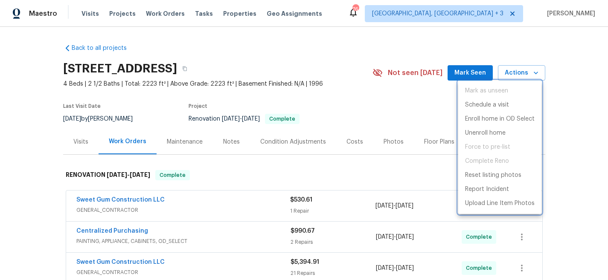
click at [566, 174] on div at bounding box center [304, 140] width 608 height 280
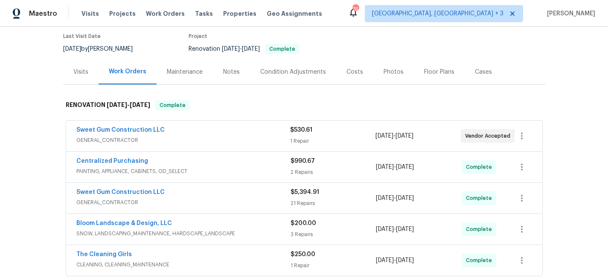
click at [547, 65] on div "Back to all projects [STREET_ADDRESS] 4 Beds | 2 1/2 Baths | Total: 2223 ft² | …" at bounding box center [304, 153] width 608 height 253
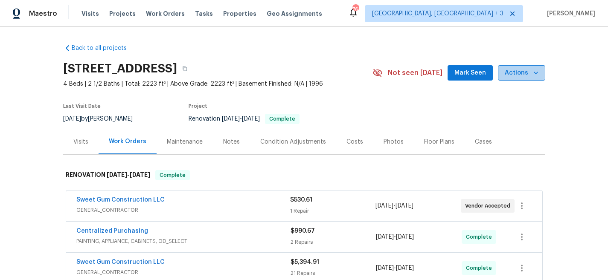
click at [532, 75] on icon "button" at bounding box center [536, 73] width 9 height 9
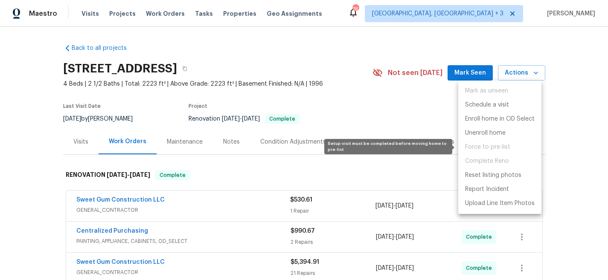
click at [500, 149] on span "Force to pre-list" at bounding box center [499, 147] width 83 height 14
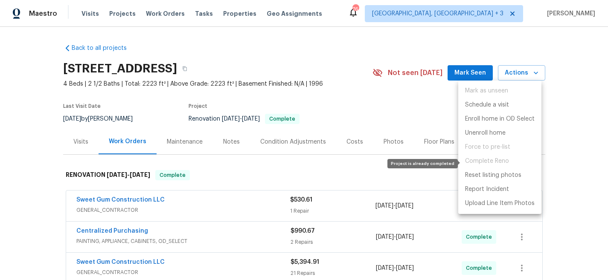
click at [493, 160] on span "Complete Reno" at bounding box center [499, 161] width 83 height 14
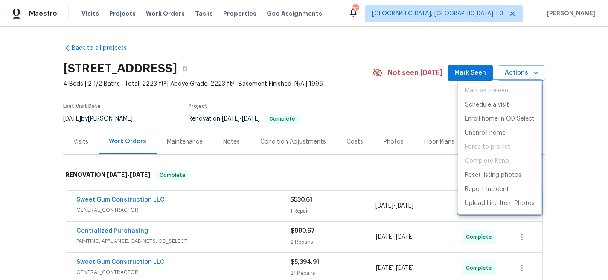
click at [580, 143] on div at bounding box center [304, 140] width 608 height 280
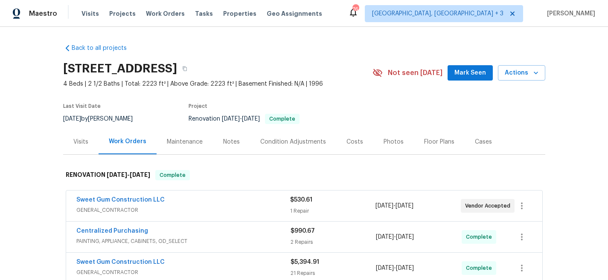
scroll to position [83, 0]
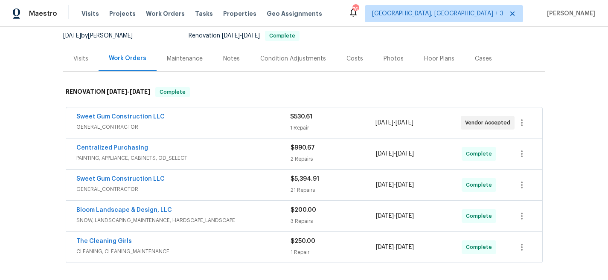
click at [569, 86] on div "Back to all projects [STREET_ADDRESS] 4 Beds | 2 1/2 Baths | Total: 2223 ft² | …" at bounding box center [304, 153] width 608 height 253
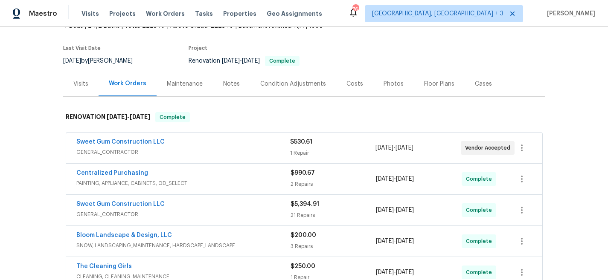
scroll to position [0, 0]
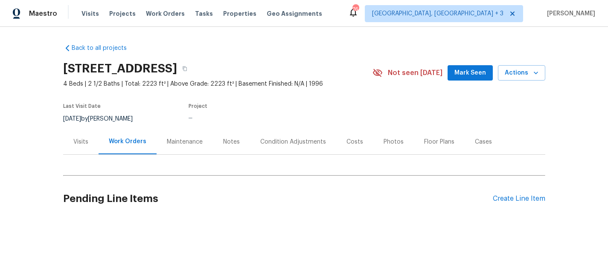
click at [347, 10] on div "Maestro Visits Projects Work Orders Tasks Properties Geo Assignments [STREET_AD…" at bounding box center [304, 13] width 608 height 27
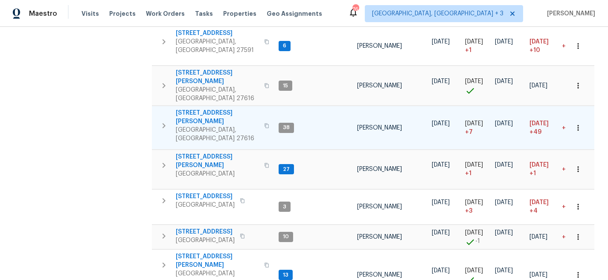
scroll to position [286, 0]
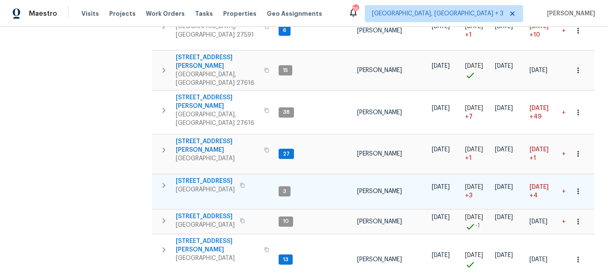
click at [165, 181] on icon "button" at bounding box center [164, 186] width 10 height 10
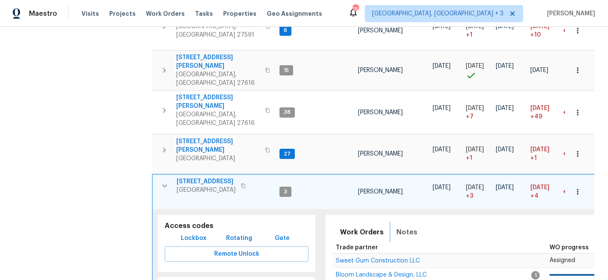
click at [407, 227] on span "Notes" at bounding box center [406, 233] width 21 height 12
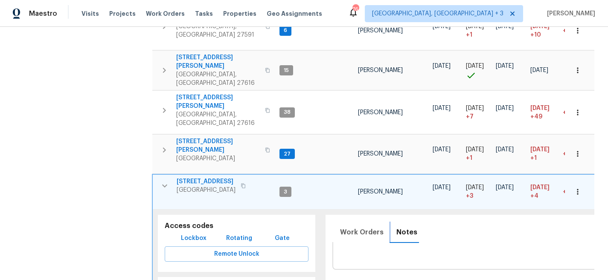
scroll to position [0, 0]
click at [373, 253] on textarea at bounding box center [571, 267] width 470 height 29
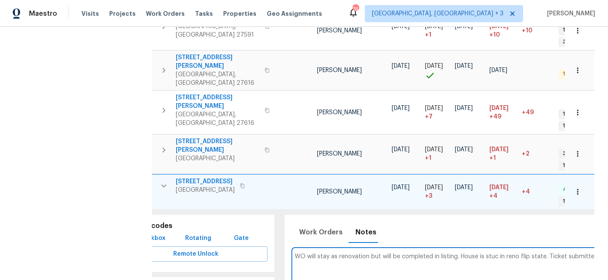
scroll to position [0, 44]
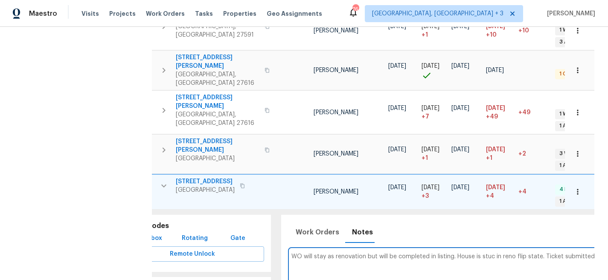
click at [490, 253] on textarea "WO will stay as renovation but will be completed in listing. House is stuc in r…" at bounding box center [526, 267] width 470 height 29
click at [504, 253] on textarea "WO will stay as renovation but will be completed in listing. House is stuck in …" at bounding box center [526, 267] width 470 height 29
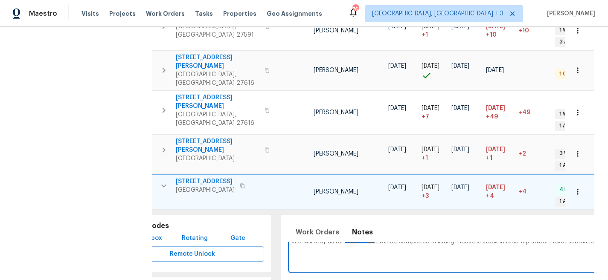
scroll to position [0, 302]
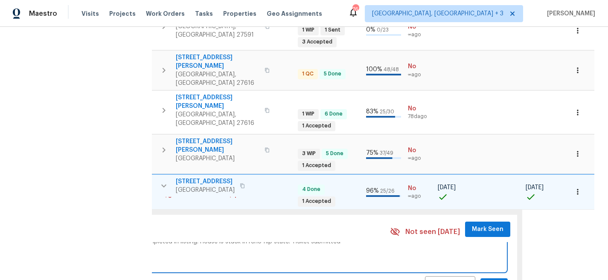
type textarea "WO will stay as renovation but will be completed in listing. House is stuck in …"
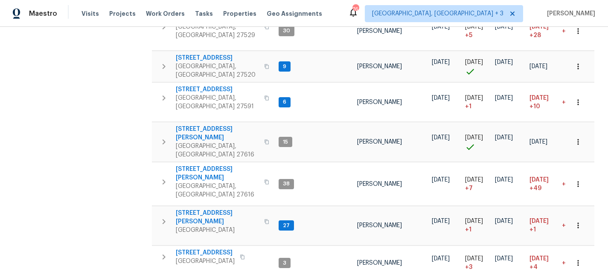
scroll to position [216, 0]
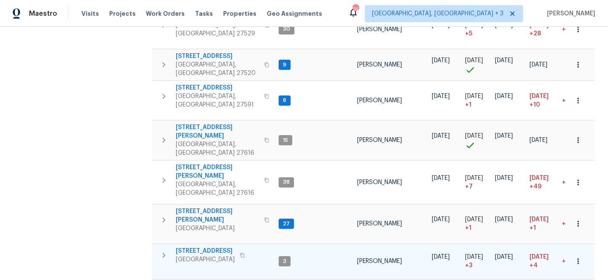
click at [166, 250] on icon "button" at bounding box center [164, 255] width 10 height 10
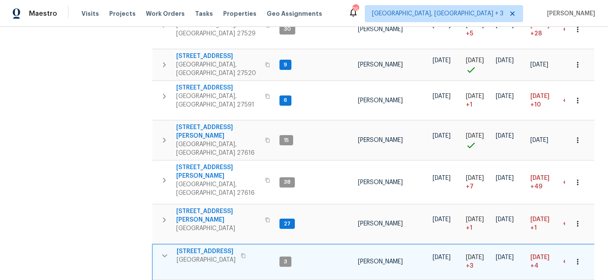
click at [161, 251] on icon "button" at bounding box center [165, 256] width 10 height 10
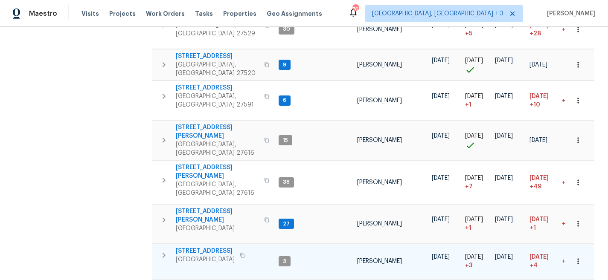
click at [374, 12] on div "Maestro Visits Projects Work Orders Tasks Properties Geo Assignments [STREET_AD…" at bounding box center [304, 13] width 608 height 27
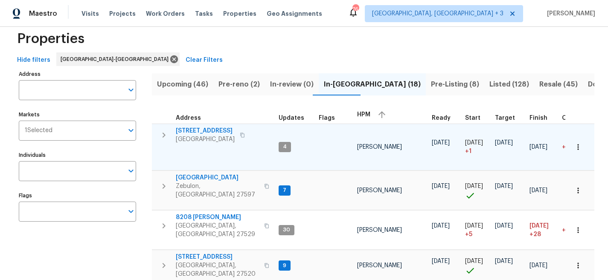
scroll to position [0, 0]
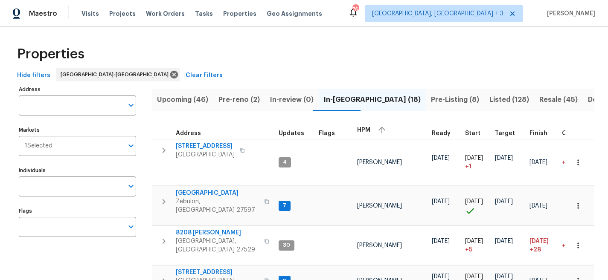
click at [431, 97] on span "Pre-Listing (8)" at bounding box center [455, 100] width 48 height 12
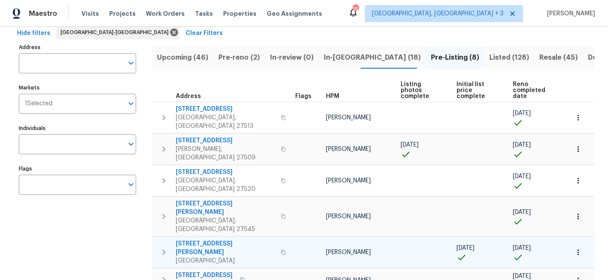
scroll to position [38, 0]
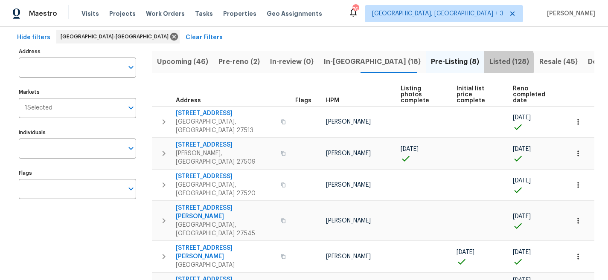
click at [489, 63] on span "Listed (128)" at bounding box center [509, 62] width 40 height 12
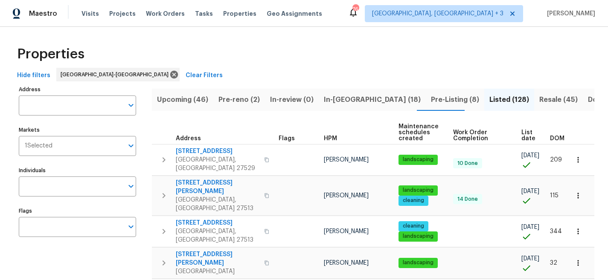
scroll to position [0, 17]
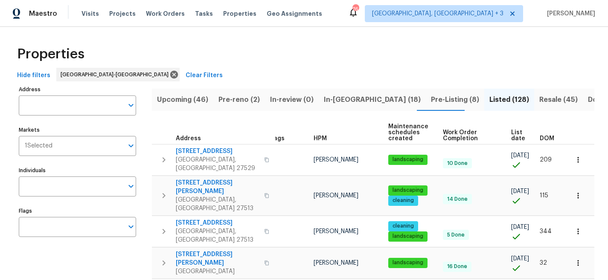
click at [544, 140] on span "DOM" at bounding box center [547, 139] width 15 height 6
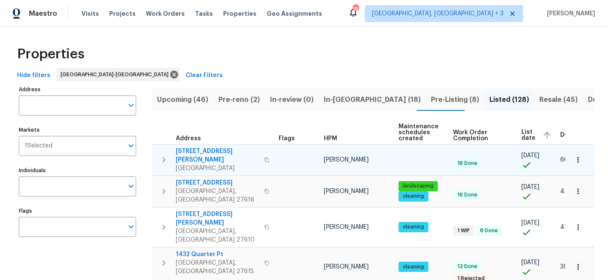
scroll to position [0, 32]
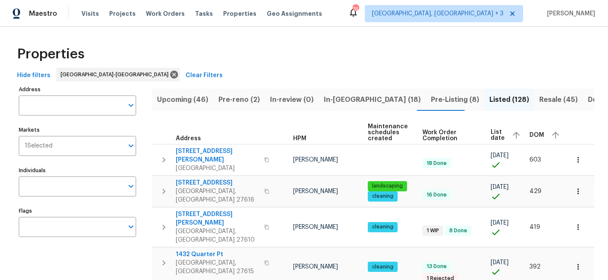
click at [530, 138] on span "DOM" at bounding box center [537, 135] width 15 height 6
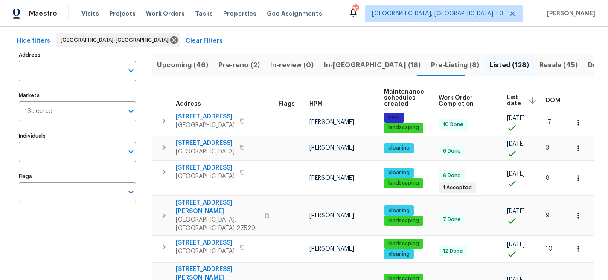
scroll to position [34, 0]
click at [329, 33] on div "Properties" at bounding box center [304, 19] width 581 height 27
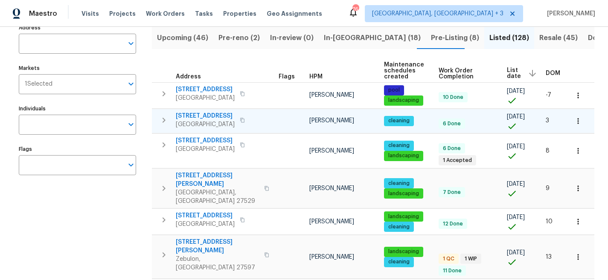
scroll to position [64, 0]
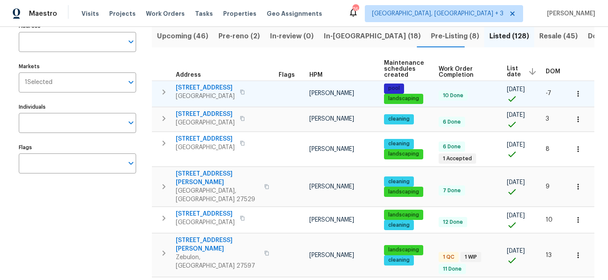
click at [162, 89] on icon "button" at bounding box center [164, 92] width 10 height 10
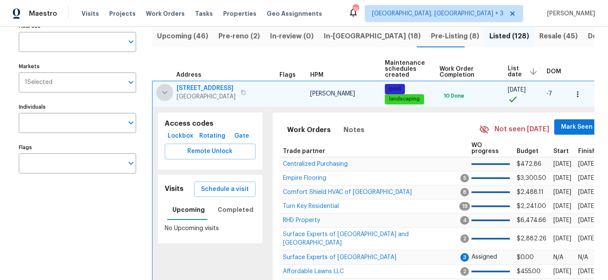
click at [162, 93] on icon "button" at bounding box center [165, 92] width 10 height 10
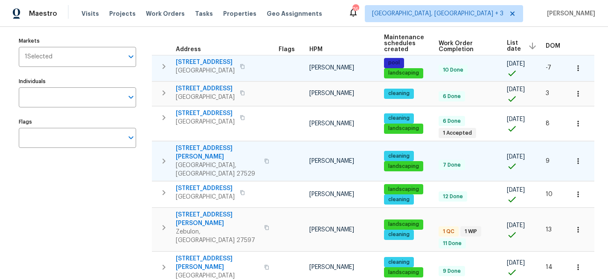
scroll to position [95, 0]
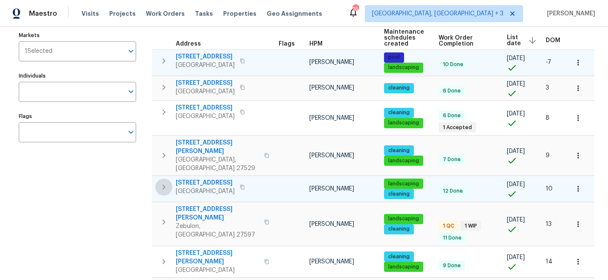
click at [161, 182] on icon "button" at bounding box center [164, 187] width 10 height 10
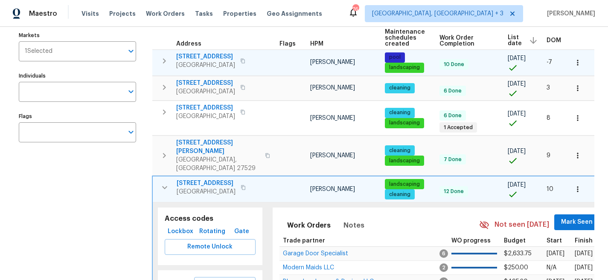
click at [161, 183] on icon "button" at bounding box center [165, 188] width 10 height 10
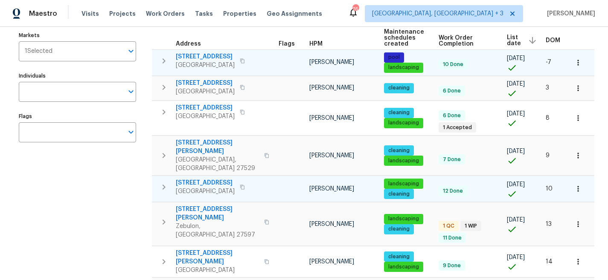
scroll to position [155, 0]
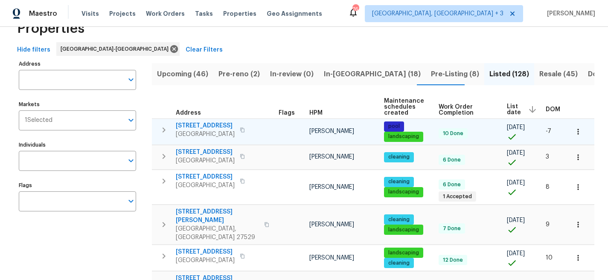
scroll to position [0, 0]
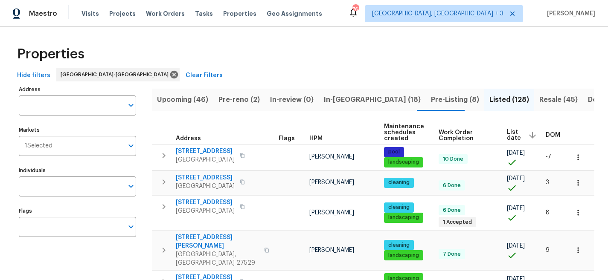
click at [371, 6] on div "Maestro Visits Projects Work Orders Tasks Properties Geo Assignments 76 Greenvi…" at bounding box center [304, 13] width 608 height 27
click at [344, 99] on span "In-reno (18)" at bounding box center [372, 100] width 97 height 12
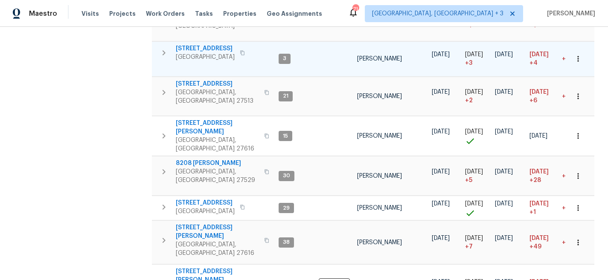
scroll to position [419, 0]
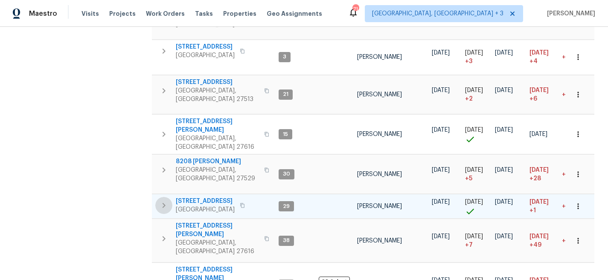
click at [165, 203] on icon "button" at bounding box center [164, 205] width 3 height 5
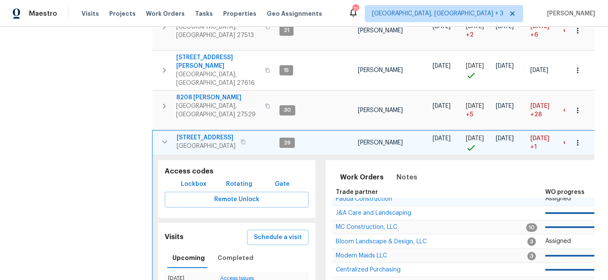
scroll to position [26, 0]
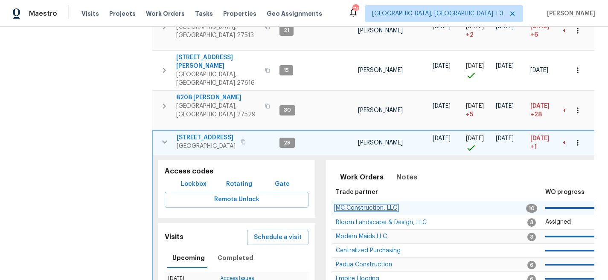
click at [359, 205] on span "MC Construction, LLC" at bounding box center [366, 208] width 61 height 6
click at [163, 141] on icon "button" at bounding box center [164, 142] width 5 height 3
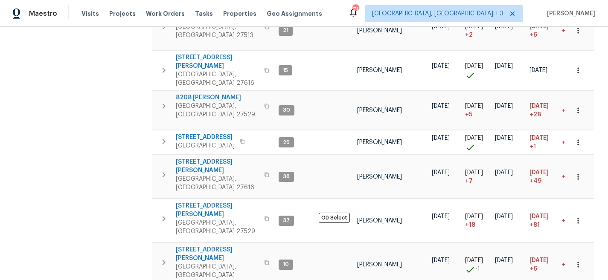
click at [343, 18] on div "Maestro Visits Projects Work Orders Tasks Properties Geo Assignments 71 Greenvi…" at bounding box center [304, 13] width 608 height 27
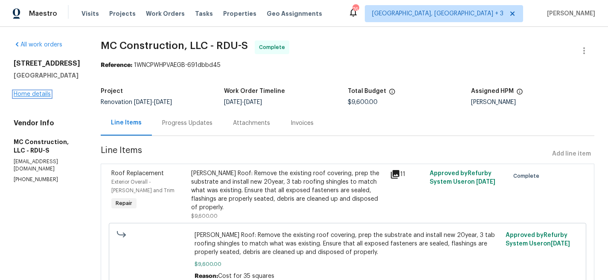
click at [38, 97] on link "Home details" at bounding box center [32, 94] width 37 height 6
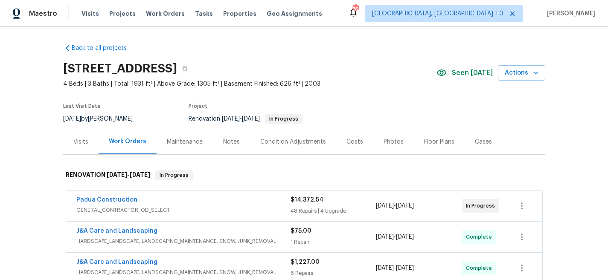
click at [348, 143] on div "Costs" at bounding box center [355, 142] width 17 height 9
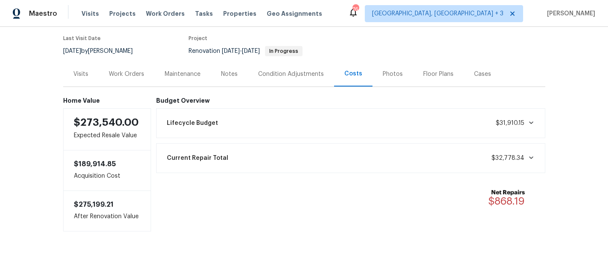
click at [221, 73] on div "Notes" at bounding box center [229, 74] width 17 height 9
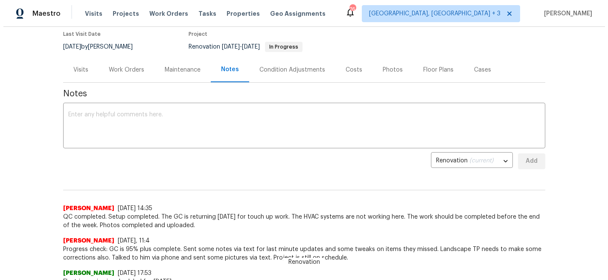
scroll to position [32, 0]
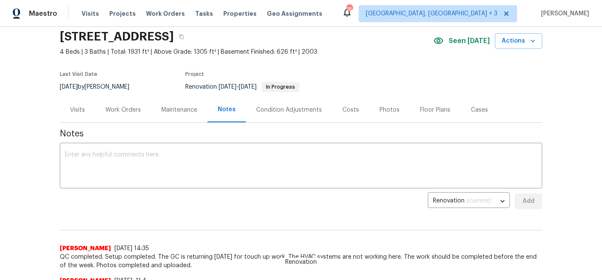
click at [115, 111] on div "Work Orders" at bounding box center [122, 110] width 35 height 9
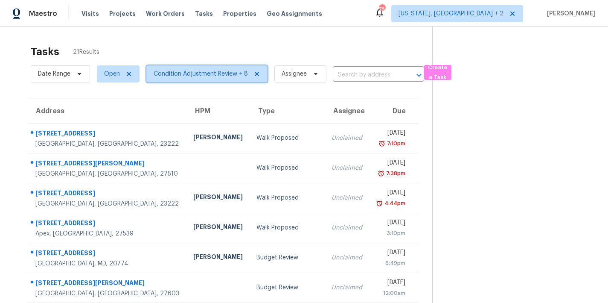
click at [175, 72] on span "Condition Adjustment Review + 8" at bounding box center [201, 74] width 94 height 9
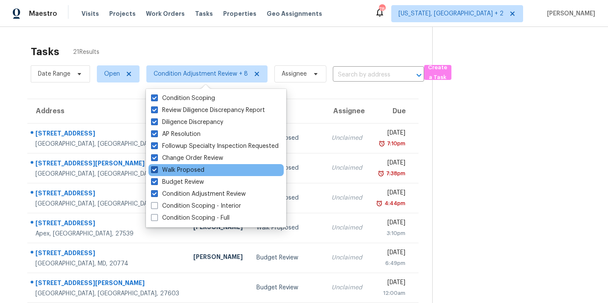
click at [181, 169] on label "Walk Proposed" at bounding box center [177, 170] width 53 height 9
click at [157, 169] on input "Walk Proposed" at bounding box center [154, 169] width 6 height 6
checkbox input "false"
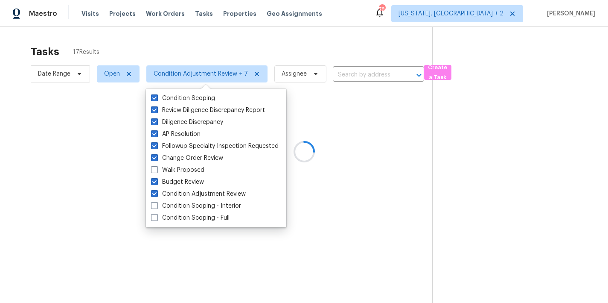
click at [195, 44] on div at bounding box center [304, 151] width 608 height 303
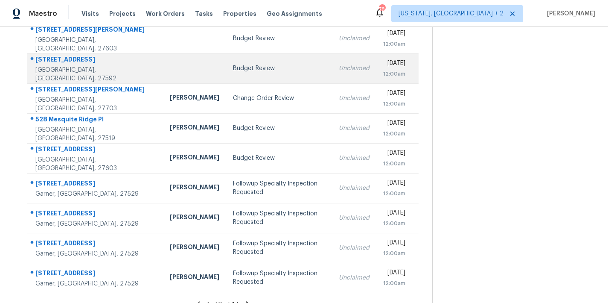
scroll to position [87, 0]
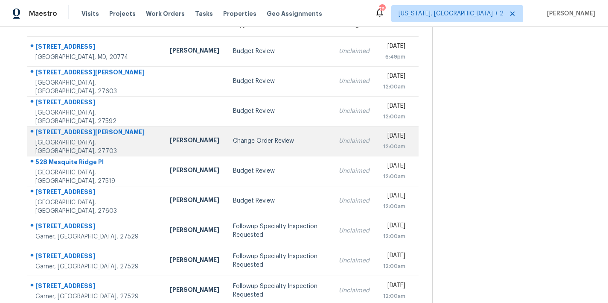
click at [163, 134] on td "[PERSON_NAME]" at bounding box center [194, 141] width 63 height 30
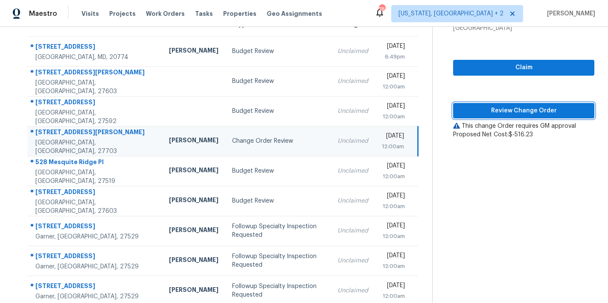
click at [539, 111] on span "Review Change Order" at bounding box center [524, 110] width 128 height 11
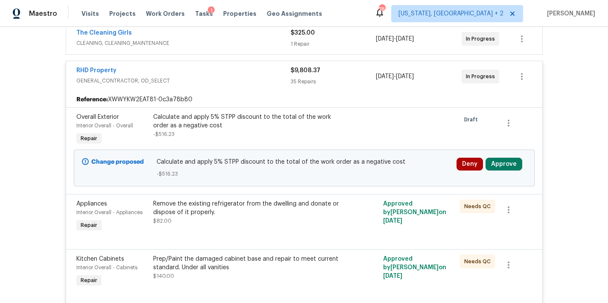
scroll to position [88, 0]
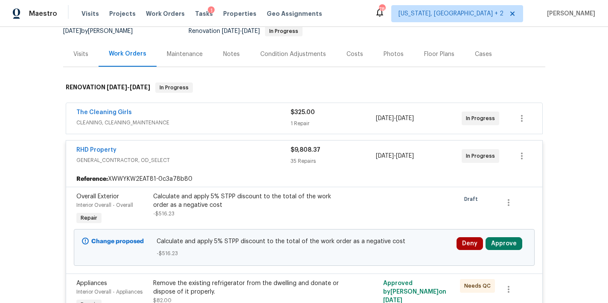
click at [203, 157] on span "GENERAL_CONTRACTOR, OD_SELECT" at bounding box center [183, 160] width 214 height 9
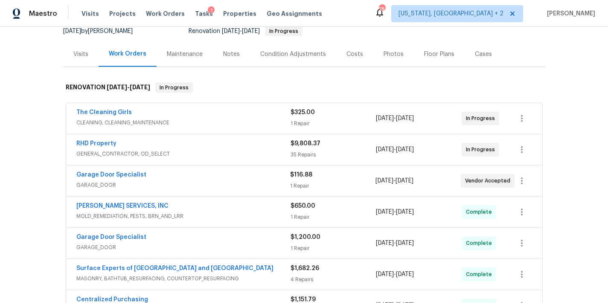
click at [203, 146] on div "RHD Property" at bounding box center [183, 144] width 214 height 10
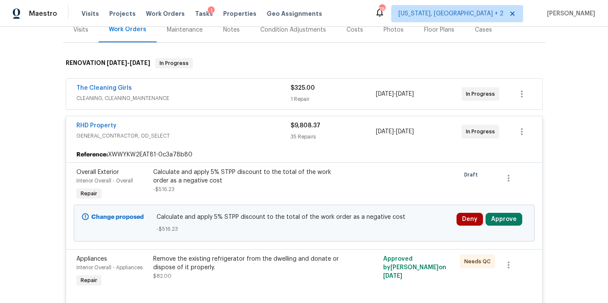
scroll to position [149, 0]
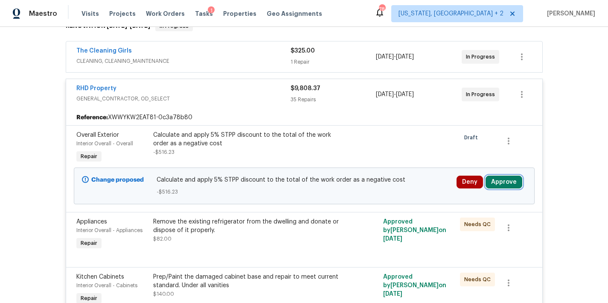
click at [508, 183] on button "Approve" at bounding box center [504, 181] width 37 height 13
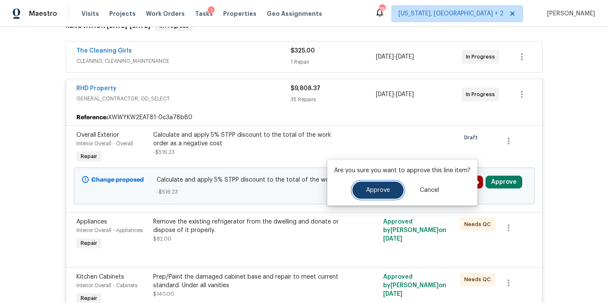
click at [366, 190] on span "Approve" at bounding box center [378, 190] width 24 height 6
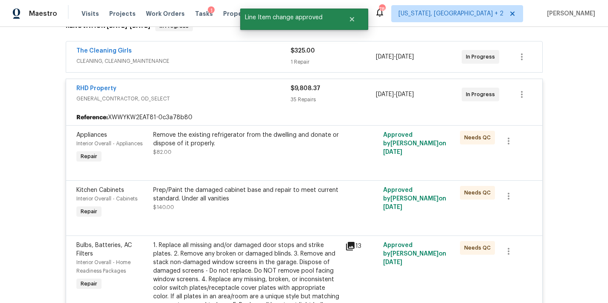
click at [178, 90] on div "RHD Property" at bounding box center [183, 89] width 214 height 10
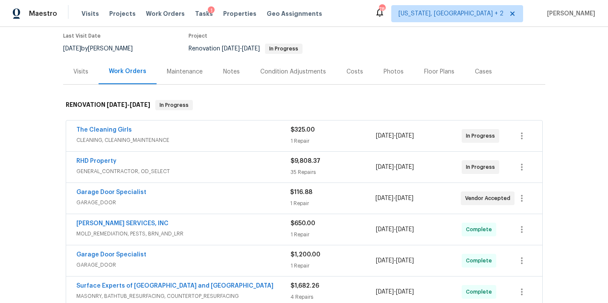
scroll to position [10, 0]
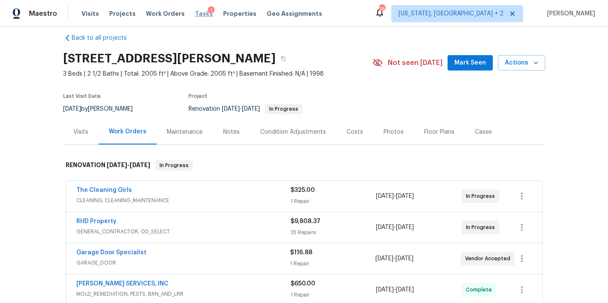
click at [195, 16] on span "Tasks" at bounding box center [204, 14] width 18 height 6
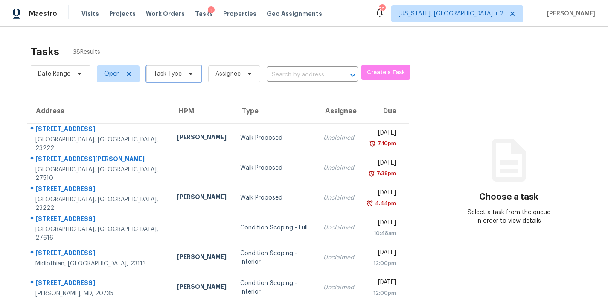
click at [172, 76] on span "Task Type" at bounding box center [168, 74] width 28 height 9
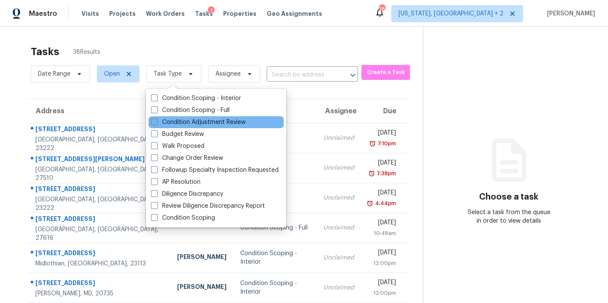
click at [185, 122] on label "Condition Adjustment Review" at bounding box center [198, 122] width 95 height 9
click at [157, 122] on input "Condition Adjustment Review" at bounding box center [154, 121] width 6 height 6
checkbox input "true"
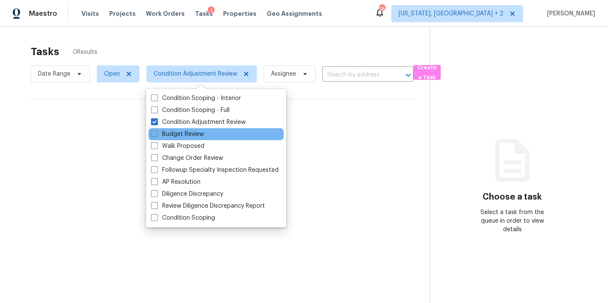
click at [183, 135] on label "Budget Review" at bounding box center [177, 134] width 53 height 9
click at [157, 135] on input "Budget Review" at bounding box center [154, 133] width 6 height 6
checkbox input "true"
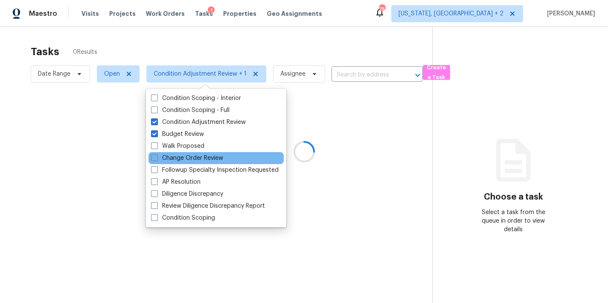
click at [178, 160] on label "Change Order Review" at bounding box center [187, 158] width 72 height 9
click at [157, 159] on input "Change Order Review" at bounding box center [154, 157] width 6 height 6
checkbox input "true"
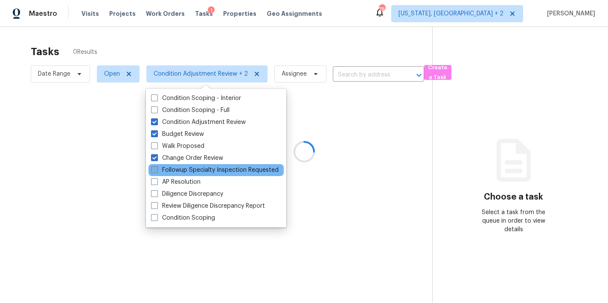
click at [180, 169] on label "Followup Specialty Inspection Requested" at bounding box center [215, 170] width 128 height 9
click at [157, 169] on input "Followup Specialty Inspection Requested" at bounding box center [154, 169] width 6 height 6
checkbox input "true"
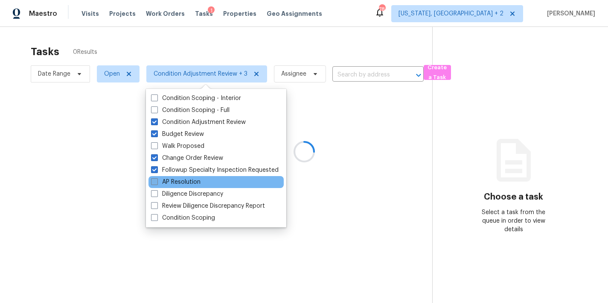
click at [179, 184] on label "AP Resolution" at bounding box center [176, 182] width 50 height 9
click at [157, 183] on input "AP Resolution" at bounding box center [154, 181] width 6 height 6
checkbox input "true"
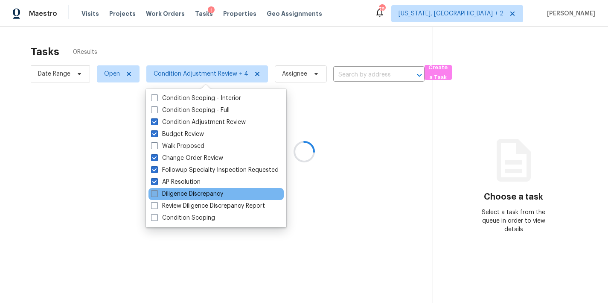
click at [178, 194] on label "Diligence Discrepancy" at bounding box center [187, 193] width 72 height 9
click at [157, 194] on input "Diligence Discrepancy" at bounding box center [154, 192] width 6 height 6
checkbox input "true"
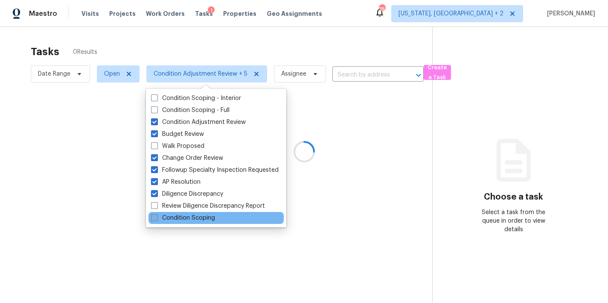
drag, startPoint x: 176, startPoint y: 204, endPoint x: 176, endPoint y: 213, distance: 9.0
click at [176, 205] on label "Review Diligence Discrepancy Report" at bounding box center [208, 205] width 114 height 9
click at [157, 205] on input "Review Diligence Discrepancy Report" at bounding box center [154, 204] width 6 height 6
checkbox input "true"
click at [175, 216] on label "Condition Scoping" at bounding box center [183, 217] width 64 height 9
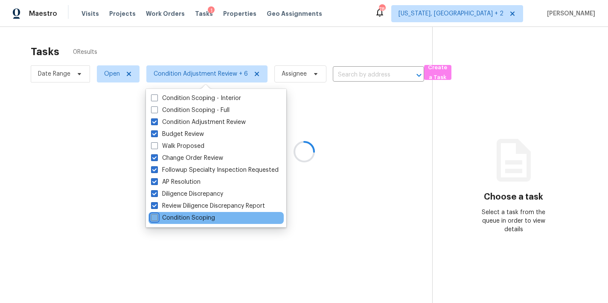
click at [157, 216] on input "Condition Scoping" at bounding box center [154, 216] width 6 height 6
checkbox input "true"
click at [280, 30] on div at bounding box center [304, 151] width 608 height 303
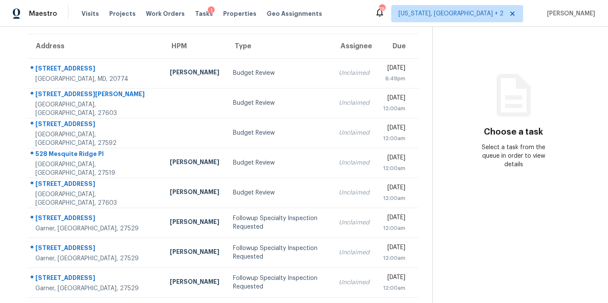
scroll to position [148, 0]
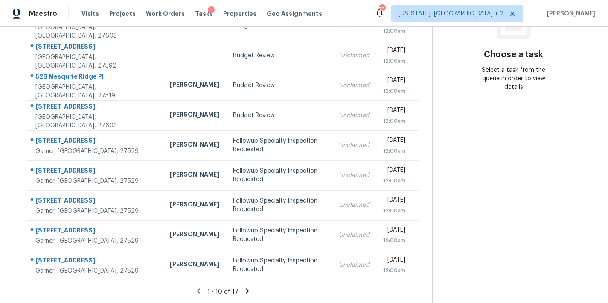
click at [246, 288] on icon at bounding box center [247, 290] width 3 height 5
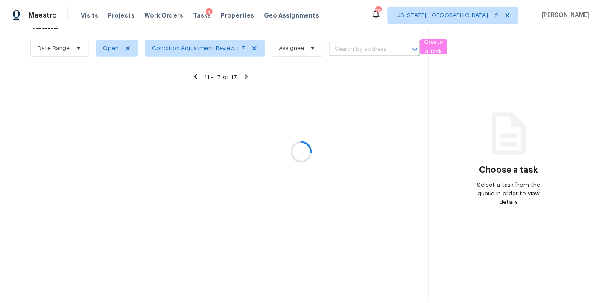
scroll to position [58, 0]
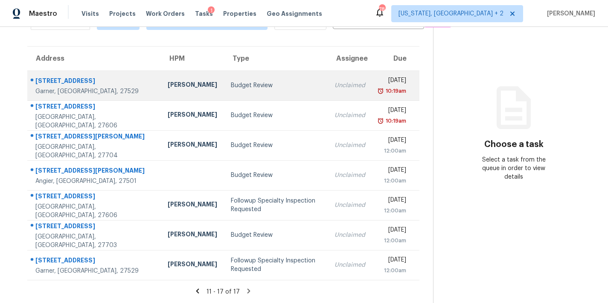
click at [161, 85] on td "Amanda Horton" at bounding box center [192, 85] width 63 height 30
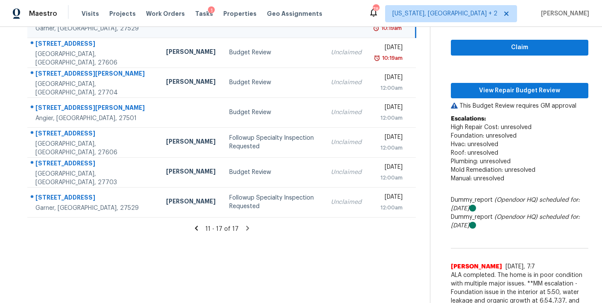
scroll to position [148, 0]
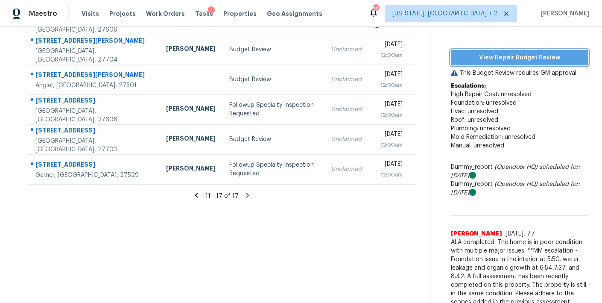
click at [514, 52] on span "View Repair Budget Review" at bounding box center [519, 57] width 124 height 11
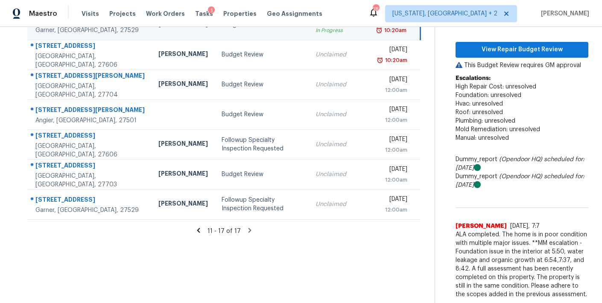
scroll to position [111, 0]
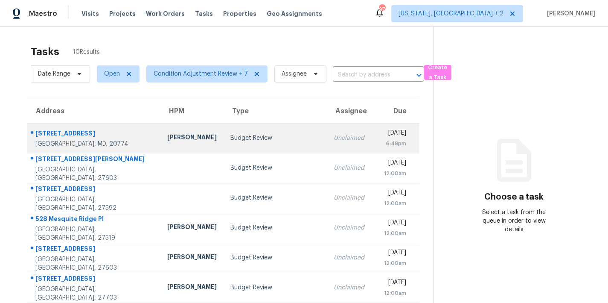
click at [173, 143] on div "[PERSON_NAME]" at bounding box center [192, 138] width 50 height 11
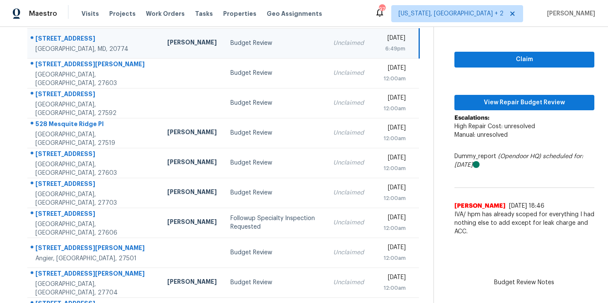
scroll to position [76, 0]
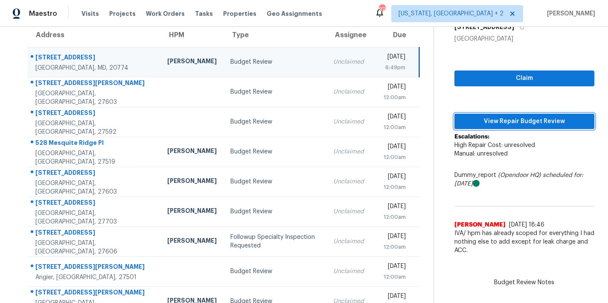
click at [531, 121] on span "View Repair Budget Review" at bounding box center [524, 121] width 126 height 11
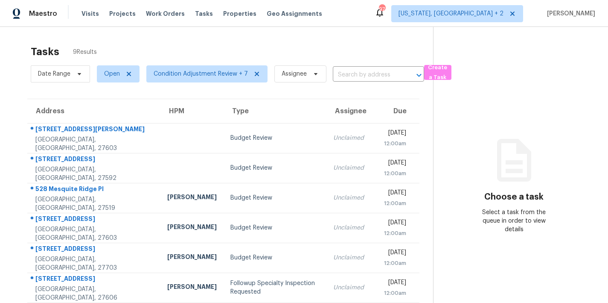
click at [13, 119] on div "Tasks 9 Results Date Range Open Condition Adjustment Review + 7 Assignee ​ Crea…" at bounding box center [304, 213] width 608 height 372
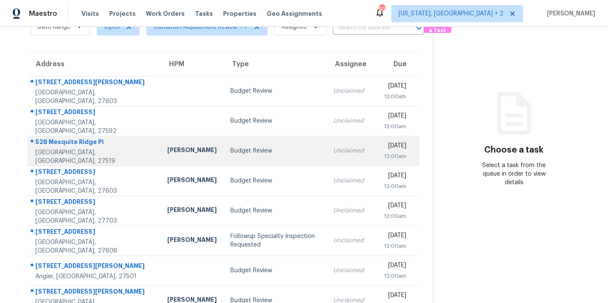
scroll to position [102, 0]
